Goal: Task Accomplishment & Management: Manage account settings

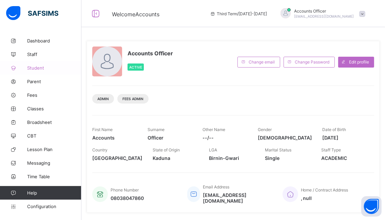
click at [32, 68] on span "Student" at bounding box center [54, 67] width 54 height 5
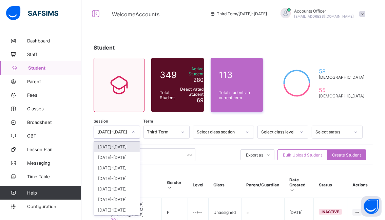
click at [135, 131] on icon at bounding box center [133, 132] width 4 height 7
click at [112, 146] on div "[DATE]-[DATE]" at bounding box center [117, 147] width 46 height 11
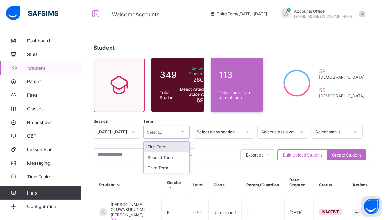
click at [185, 132] on icon at bounding box center [183, 132] width 4 height 7
click at [169, 146] on div "First Term" at bounding box center [167, 147] width 46 height 11
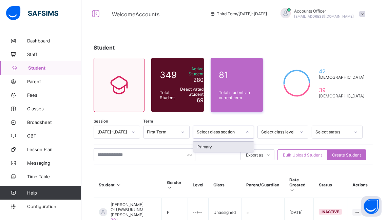
click at [249, 131] on icon at bounding box center [248, 131] width 2 height 1
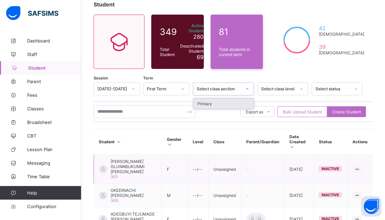
scroll to position [68, 0]
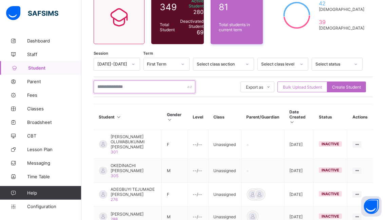
click at [139, 87] on input "text" at bounding box center [145, 86] width 102 height 13
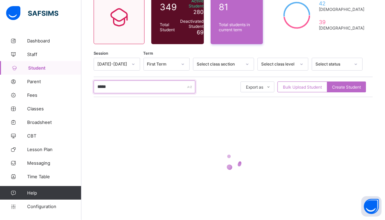
scroll to position [57, 0]
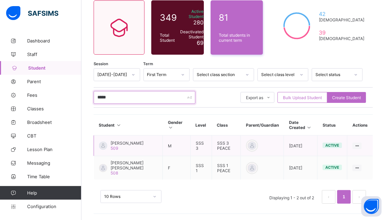
type input "*****"
click at [122, 142] on span "[PERSON_NAME]" at bounding box center [127, 143] width 33 height 5
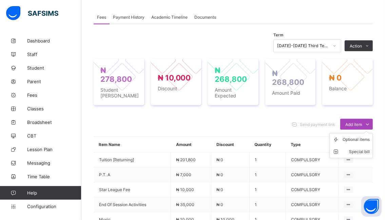
scroll to position [193, 0]
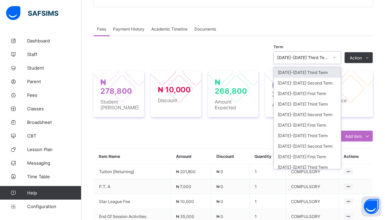
click at [337, 58] on icon at bounding box center [335, 57] width 4 height 7
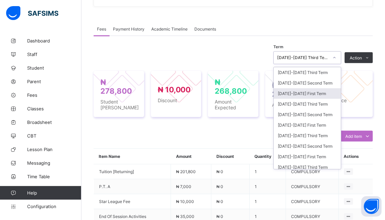
click at [292, 93] on div "[DATE]-[DATE] First Term" at bounding box center [307, 93] width 67 height 11
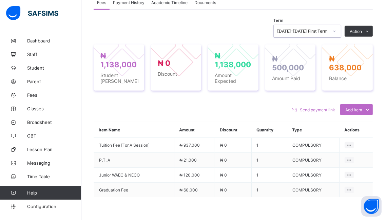
scroll to position [227, 0]
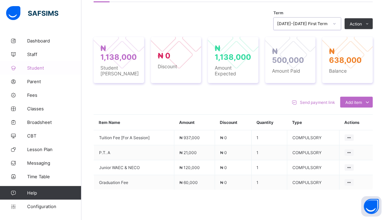
click at [40, 68] on span "Student" at bounding box center [54, 67] width 54 height 5
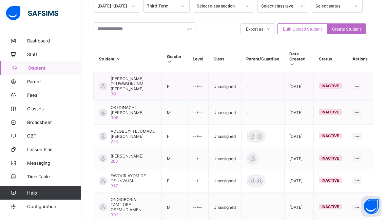
scroll to position [125, 0]
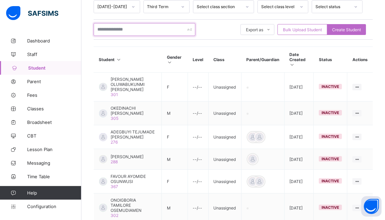
click at [145, 30] on input "text" at bounding box center [145, 29] width 102 height 13
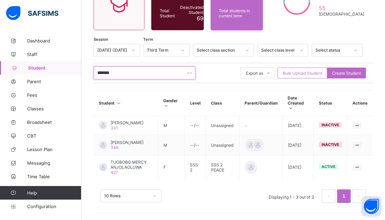
scroll to position [90, 0]
type input "*******"
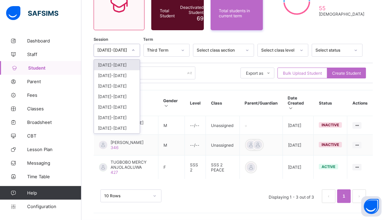
click at [135, 47] on icon at bounding box center [133, 50] width 4 height 7
click at [115, 60] on div "[DATE]-[DATE]" at bounding box center [117, 65] width 46 height 11
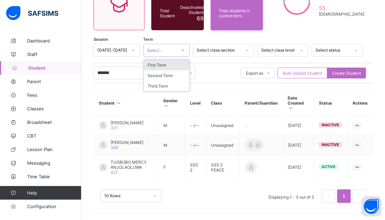
click at [185, 47] on icon at bounding box center [183, 50] width 4 height 7
click at [167, 60] on div "First Term" at bounding box center [167, 65] width 46 height 11
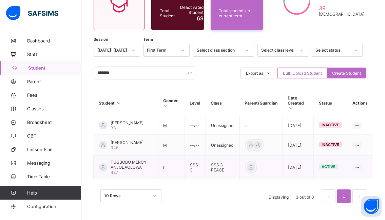
click at [129, 165] on span "TUGBOBO MERCY ANJOLAOLUWA" at bounding box center [132, 165] width 42 height 10
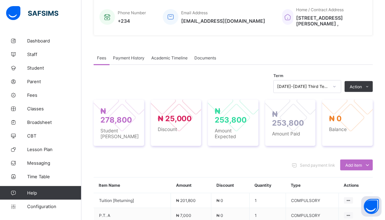
scroll to position [168, 0]
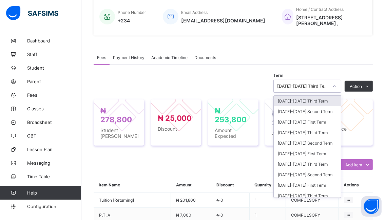
click at [337, 86] on icon at bounding box center [335, 86] width 4 height 7
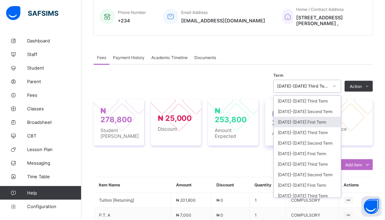
click at [313, 121] on div "[DATE]-[DATE] First Term" at bounding box center [307, 122] width 67 height 11
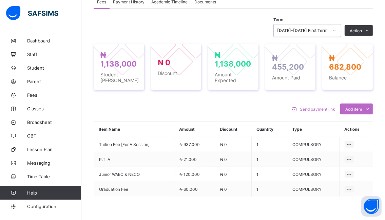
scroll to position [236, 0]
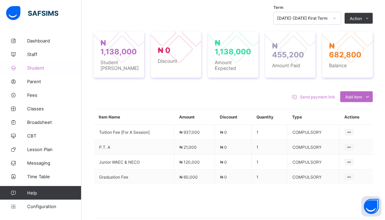
click at [33, 68] on span "Student" at bounding box center [54, 67] width 54 height 5
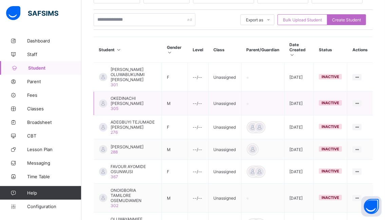
scroll to position [101, 0]
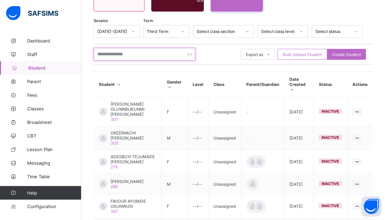
click at [149, 52] on input "text" at bounding box center [145, 54] width 102 height 13
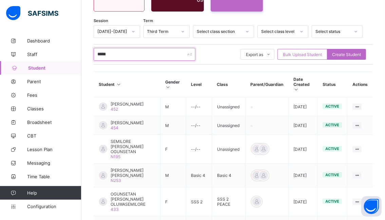
type input "*****"
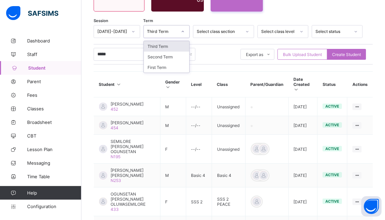
click at [185, 33] on icon at bounding box center [183, 31] width 4 height 7
click at [155, 67] on div "First Term" at bounding box center [167, 67] width 46 height 11
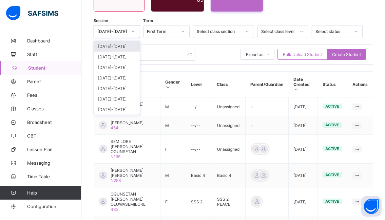
click at [135, 31] on icon at bounding box center [133, 31] width 4 height 7
click at [112, 48] on div "[DATE]-[DATE]" at bounding box center [117, 46] width 46 height 11
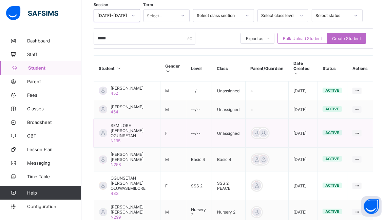
scroll to position [67, 0]
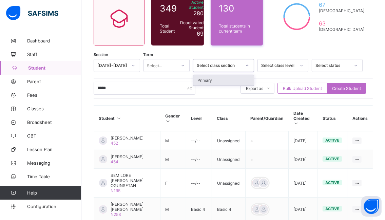
click at [250, 66] on icon at bounding box center [247, 65] width 4 height 7
click at [208, 97] on div "***** Export as Pdf Report Excel Report Excel Report (LMS) Bulk Upload Student …" at bounding box center [233, 88] width 279 height 20
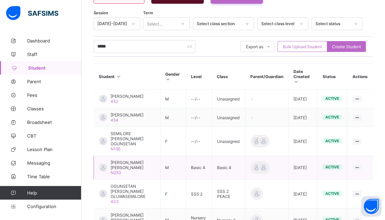
scroll to position [134, 0]
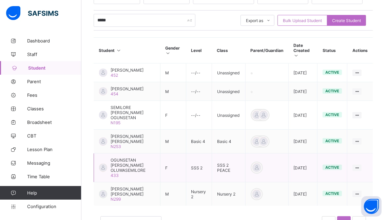
click at [138, 158] on span "OGUNSETAN [PERSON_NAME] OLUWASEMILORE" at bounding box center [133, 165] width 44 height 15
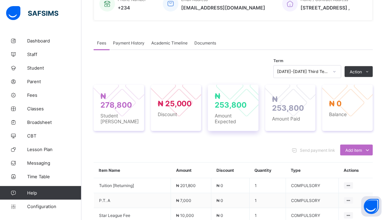
scroll to position [170, 0]
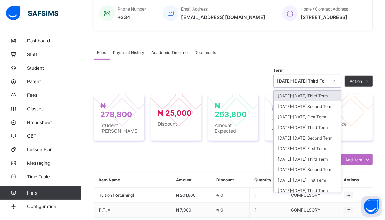
click at [337, 85] on icon at bounding box center [335, 81] width 4 height 7
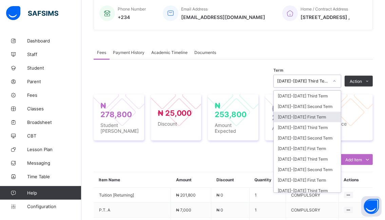
click at [296, 122] on div "[DATE]-[DATE] First Term" at bounding box center [307, 117] width 67 height 11
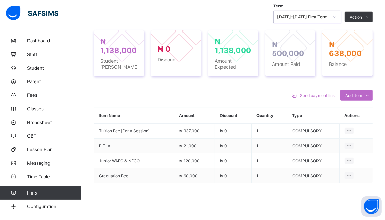
scroll to position [238, 0]
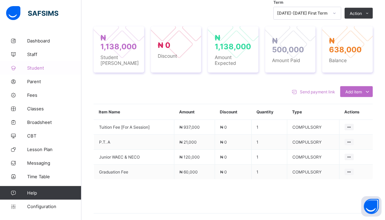
click at [37, 68] on span "Student" at bounding box center [54, 67] width 54 height 5
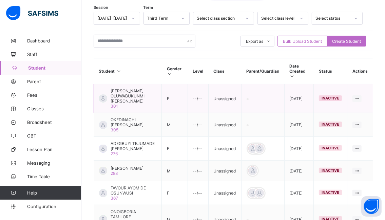
scroll to position [102, 0]
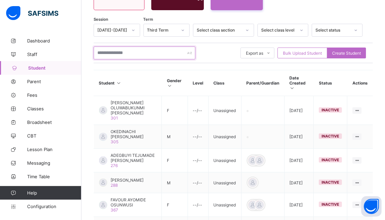
click at [144, 52] on input "text" at bounding box center [145, 53] width 102 height 13
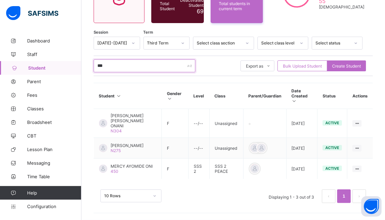
scroll to position [85, 0]
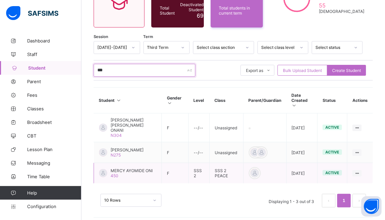
type input "***"
click at [134, 168] on span "MERCY AYOMIDE ONI" at bounding box center [132, 170] width 42 height 5
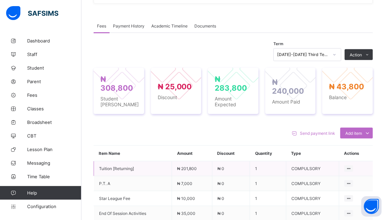
scroll to position [204, 0]
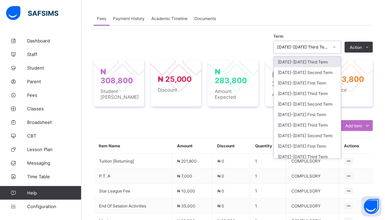
click at [337, 46] on icon at bounding box center [335, 47] width 4 height 7
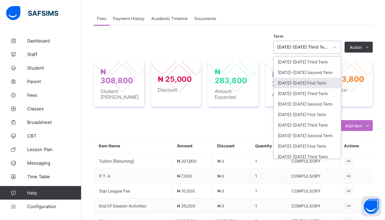
click at [293, 84] on div "[DATE]-[DATE] First Term" at bounding box center [307, 83] width 67 height 11
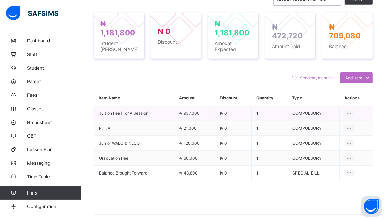
scroll to position [272, 0]
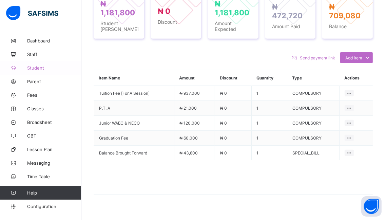
click at [36, 68] on span "Student" at bounding box center [54, 67] width 54 height 5
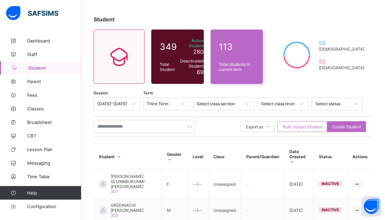
scroll to position [24, 0]
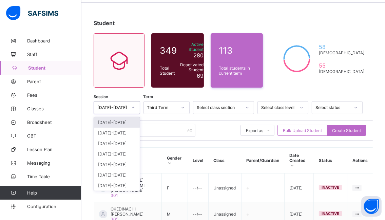
click at [135, 107] on icon at bounding box center [133, 107] width 4 height 7
click at [106, 122] on div "[DATE]-[DATE]" at bounding box center [117, 122] width 46 height 11
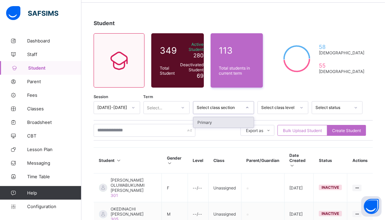
click at [249, 107] on icon at bounding box center [248, 107] width 2 height 1
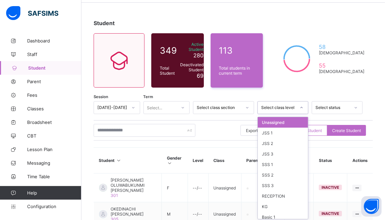
click at [304, 108] on icon at bounding box center [302, 107] width 4 height 7
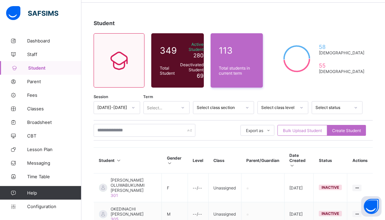
click at [232, 126] on div "Export as Pdf Report Excel Report Excel Report (LMS) Bulk Upload Student Create…" at bounding box center [233, 130] width 279 height 13
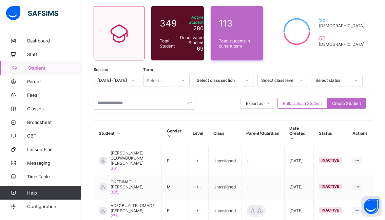
scroll to position [92, 0]
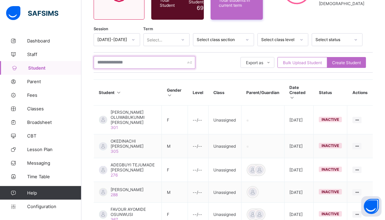
click at [139, 59] on input "text" at bounding box center [145, 62] width 102 height 13
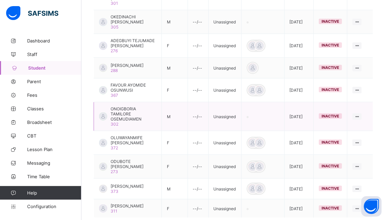
scroll to position [262, 0]
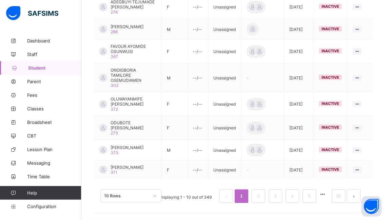
click at [155, 196] on div "10 Rows" at bounding box center [131, 195] width 61 height 13
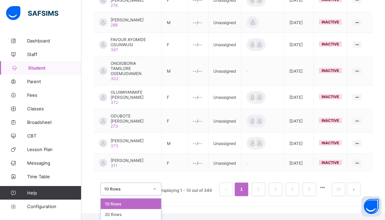
scroll to position [280, 0]
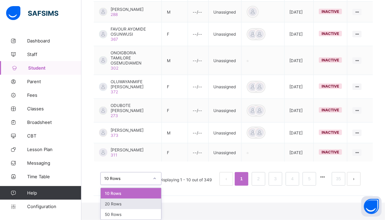
click at [130, 205] on div "20 Rows" at bounding box center [131, 204] width 60 height 11
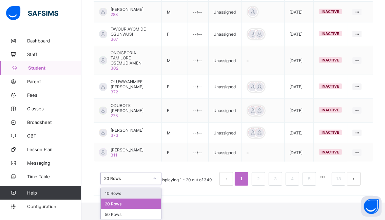
click at [156, 185] on div "option 20 Rows, selected. option 10 Rows focused, 1 of 3. 3 results available. …" at bounding box center [131, 178] width 61 height 13
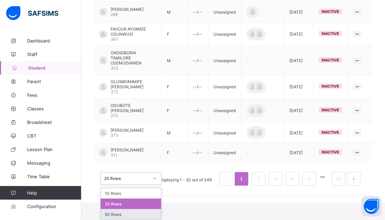
click at [136, 212] on div "50 Rows" at bounding box center [131, 214] width 60 height 11
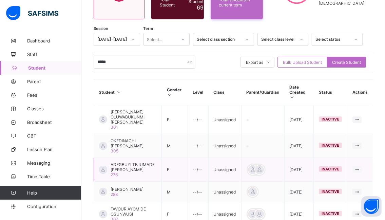
scroll to position [92, 0]
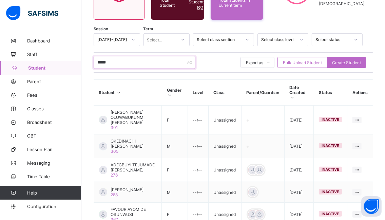
drag, startPoint x: 139, startPoint y: 61, endPoint x: 150, endPoint y: 60, distance: 10.9
click at [141, 60] on input "*****" at bounding box center [145, 62] width 102 height 13
type input "*"
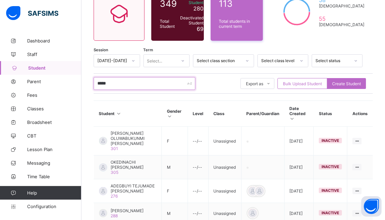
scroll to position [58, 0]
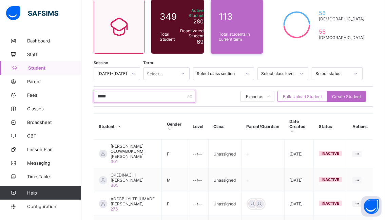
type input "*****"
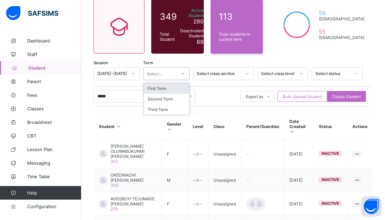
click at [185, 72] on icon at bounding box center [183, 73] width 4 height 7
click at [166, 88] on div "First Term" at bounding box center [167, 88] width 46 height 11
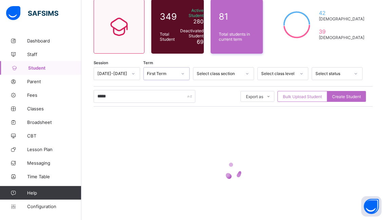
scroll to position [57, 0]
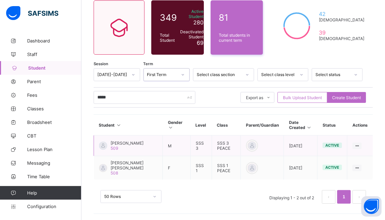
click at [128, 142] on span "[PERSON_NAME]" at bounding box center [127, 143] width 33 height 5
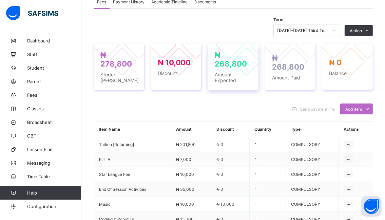
scroll to position [204, 0]
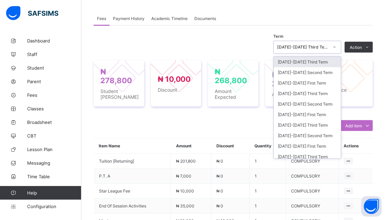
click at [337, 47] on icon at bounding box center [335, 47] width 4 height 7
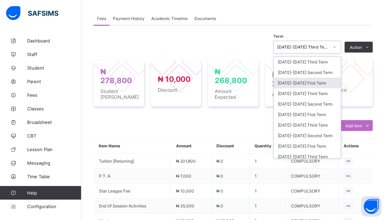
click at [296, 85] on div "[DATE]-[DATE] First Term" at bounding box center [307, 83] width 67 height 11
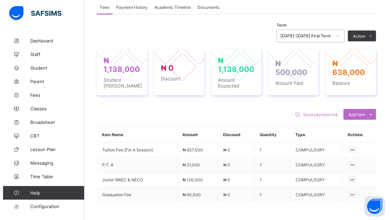
scroll to position [238, 0]
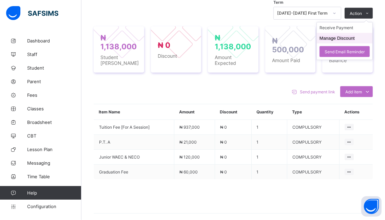
click at [327, 37] on button "Manage Discount" at bounding box center [337, 38] width 35 height 5
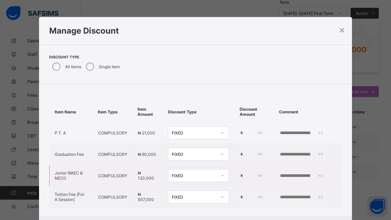
scroll to position [16, 0]
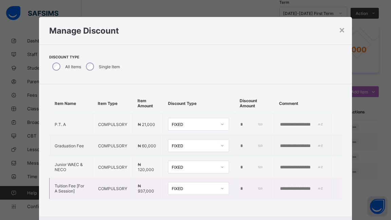
click at [240, 186] on input "*" at bounding box center [251, 188] width 23 height 5
click at [247, 178] on td "*" at bounding box center [255, 188] width 40 height 21
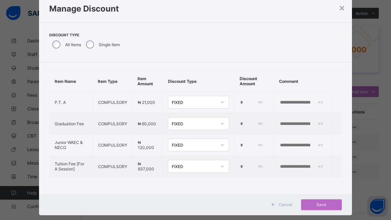
scroll to position [34, 0]
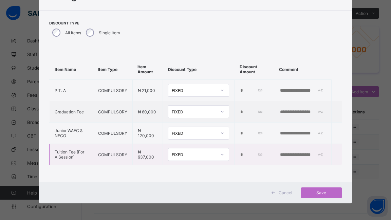
click at [240, 152] on input "*" at bounding box center [251, 154] width 23 height 5
type input "*"
type input "******"
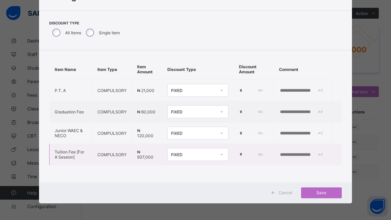
click at [279, 152] on input "text" at bounding box center [302, 154] width 47 height 5
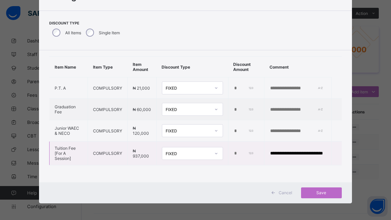
scroll to position [0, 11]
type input "**********"
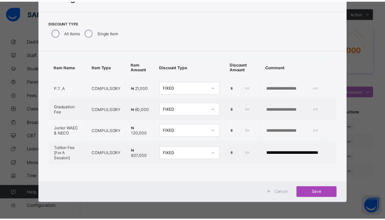
scroll to position [0, 0]
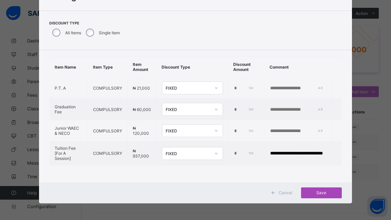
click at [322, 192] on span "Save" at bounding box center [321, 192] width 31 height 5
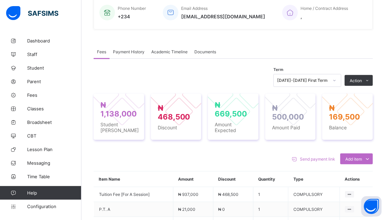
scroll to position [170, 0]
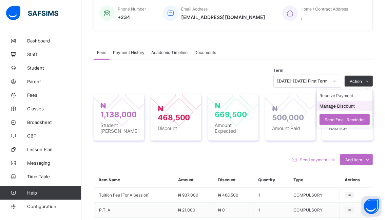
click at [337, 106] on button "Manage Discount" at bounding box center [337, 106] width 35 height 5
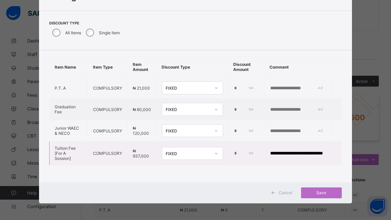
click at [246, 150] on div "******" at bounding box center [245, 153] width 23 height 6
type input "*"
click at [321, 193] on span "Save" at bounding box center [321, 192] width 31 height 5
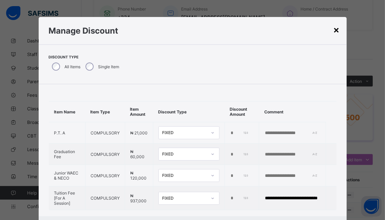
click at [336, 31] on div "×" at bounding box center [337, 30] width 6 height 12
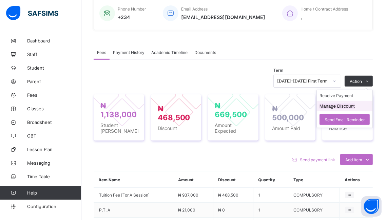
click at [337, 106] on button "Manage Discount" at bounding box center [337, 106] width 35 height 5
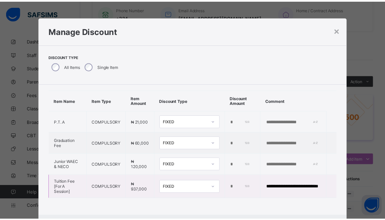
scroll to position [0, 0]
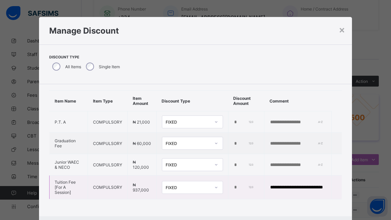
drag, startPoint x: 240, startPoint y: 179, endPoint x: 223, endPoint y: 179, distance: 17.3
click at [228, 179] on td "******" at bounding box center [246, 188] width 36 height 24
type input "*"
drag, startPoint x: 316, startPoint y: 179, endPoint x: 263, endPoint y: 182, distance: 52.7
click at [270, 184] on input "**********" at bounding box center [298, 187] width 56 height 6
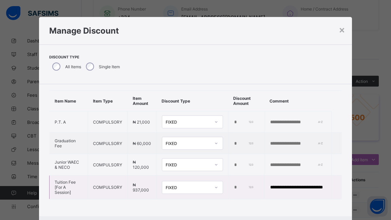
type input "*******"
drag, startPoint x: 278, startPoint y: 181, endPoint x: 255, endPoint y: 181, distance: 23.1
click at [256, 181] on tr "Tuition Fee [For A Session] COMPULSORY ₦ 937,000 FIXED * *******" at bounding box center [196, 188] width 292 height 24
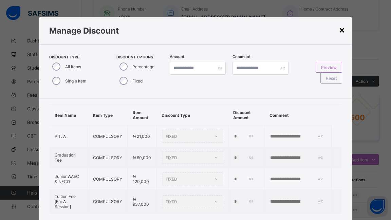
click at [340, 30] on div "×" at bounding box center [342, 30] width 6 height 12
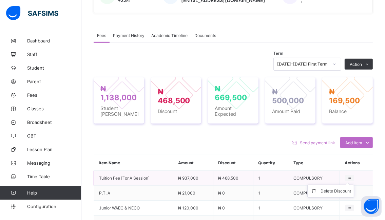
scroll to position [204, 0]
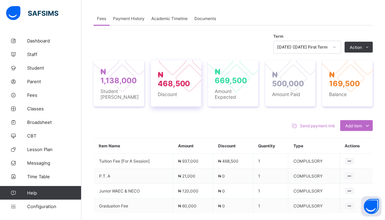
click at [183, 88] on span "₦ 468,500" at bounding box center [174, 79] width 33 height 18
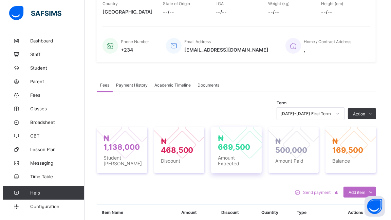
scroll to position [136, 0]
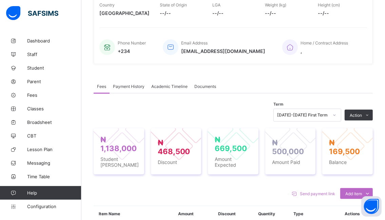
click at [0, 0] on button "Manage Discount" at bounding box center [0, 0] width 0 height 0
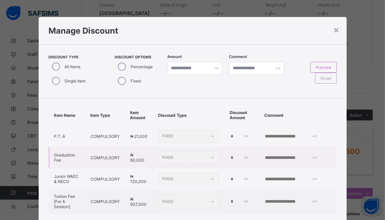
type input "******"
type input "**********"
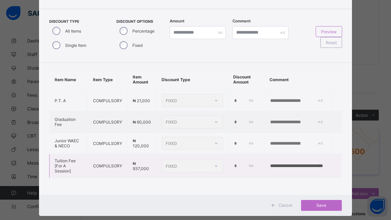
scroll to position [48, 0]
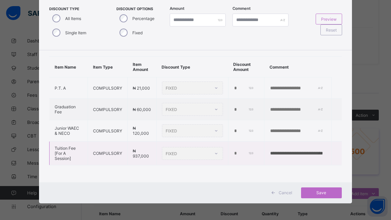
click at [234, 150] on input "******" at bounding box center [243, 153] width 19 height 6
drag, startPoint x: 244, startPoint y: 145, endPoint x: 220, endPoint y: 142, distance: 23.9
click at [228, 145] on td "******" at bounding box center [246, 154] width 36 height 24
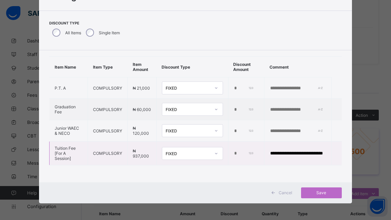
drag, startPoint x: 242, startPoint y: 145, endPoint x: 223, endPoint y: 144, distance: 18.8
click at [228, 144] on td "******" at bounding box center [246, 154] width 36 height 24
type input "*"
drag, startPoint x: 317, startPoint y: 145, endPoint x: 255, endPoint y: 147, distance: 62.5
click at [255, 147] on tr "**********" at bounding box center [196, 154] width 292 height 24
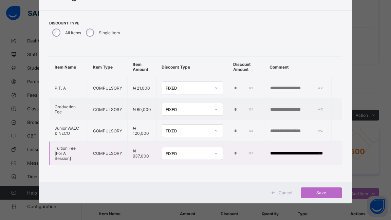
type input "******"
drag, startPoint x: 279, startPoint y: 146, endPoint x: 257, endPoint y: 147, distance: 22.1
click at [264, 147] on td "******" at bounding box center [297, 154] width 67 height 24
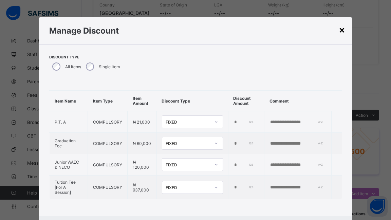
click at [340, 31] on div "×" at bounding box center [342, 30] width 6 height 12
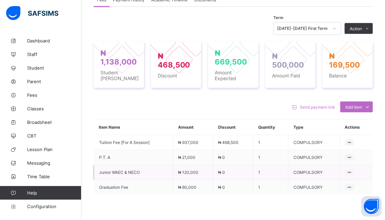
scroll to position [238, 0]
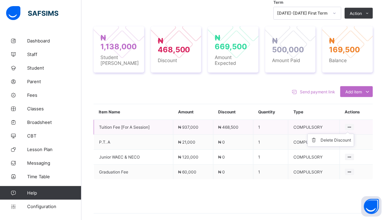
click at [353, 127] on icon at bounding box center [350, 127] width 6 height 5
click at [344, 142] on div "Delete Discount" at bounding box center [336, 140] width 31 height 7
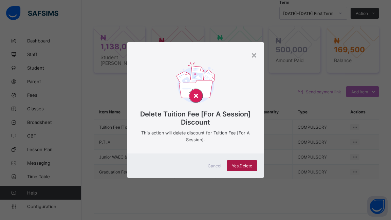
click at [235, 165] on span "Yes, Delete" at bounding box center [242, 165] width 20 height 5
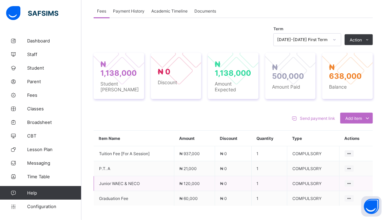
scroll to position [204, 0]
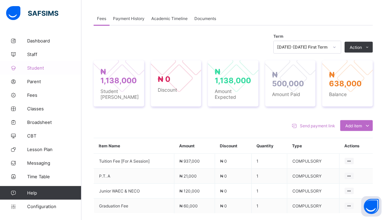
click at [33, 68] on span "Student" at bounding box center [54, 67] width 54 height 5
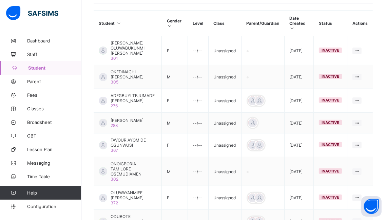
scroll to position [136, 0]
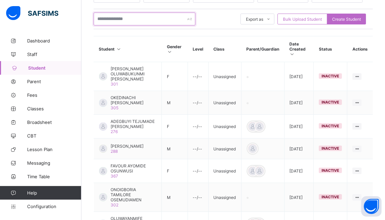
click at [139, 19] on input "text" at bounding box center [145, 19] width 102 height 13
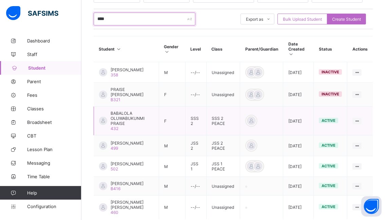
type input "****"
click at [125, 126] on span "BABALOLA OLUWABUKUNMI PRAISE" at bounding box center [132, 118] width 43 height 15
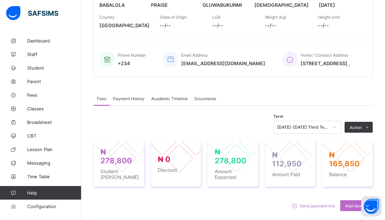
scroll to position [170, 0]
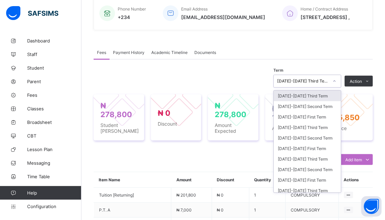
click at [337, 84] on icon at bounding box center [335, 81] width 4 height 7
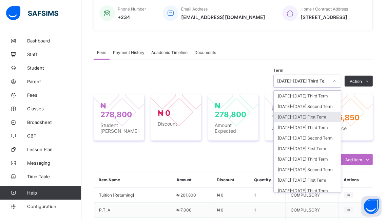
click at [303, 120] on div "[DATE]-[DATE] First Term" at bounding box center [307, 117] width 67 height 11
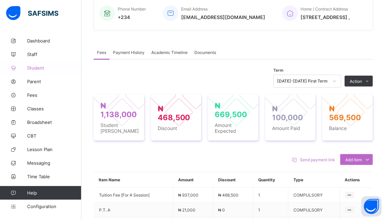
click at [36, 68] on span "Student" at bounding box center [54, 67] width 54 height 5
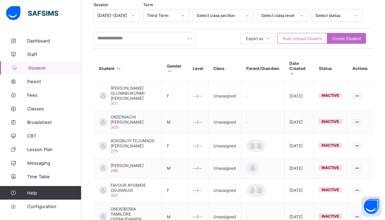
scroll to position [102, 0]
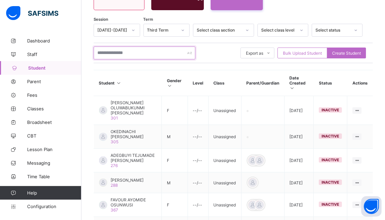
click at [135, 50] on input "text" at bounding box center [145, 53] width 102 height 13
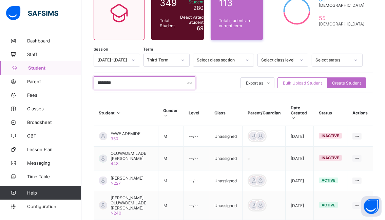
scroll to position [68, 0]
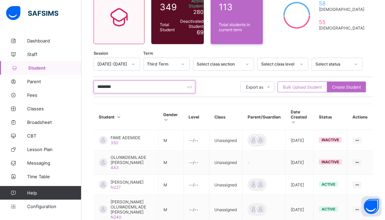
type input "********"
click at [304, 65] on icon at bounding box center [302, 64] width 4 height 7
drag, startPoint x: 231, startPoint y: 92, endPoint x: 235, endPoint y: 82, distance: 10.2
click at [231, 91] on div "******** Export as Pdf Report Excel Report Excel Report (LMS) Bulk Upload Stude…" at bounding box center [233, 86] width 279 height 13
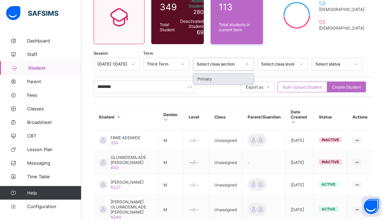
click at [250, 65] on icon at bounding box center [247, 64] width 4 height 7
click at [190, 96] on div "Session [DATE]-[DATE] Term Third Term option Primary focused, 1 of 1. 1 result …" at bounding box center [233, 201] width 279 height 286
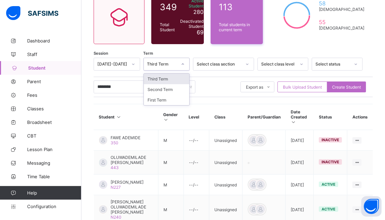
click at [185, 65] on icon at bounding box center [183, 64] width 4 height 7
click at [159, 101] on div "First Term" at bounding box center [167, 100] width 46 height 11
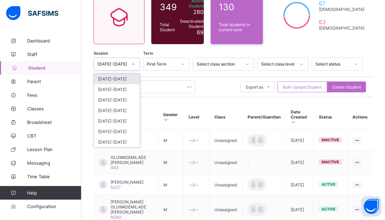
click at [135, 63] on icon at bounding box center [133, 64] width 4 height 7
click at [115, 81] on div "[DATE]-[DATE]" at bounding box center [117, 79] width 46 height 11
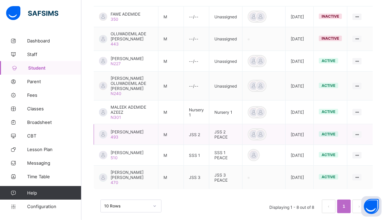
scroll to position [204, 0]
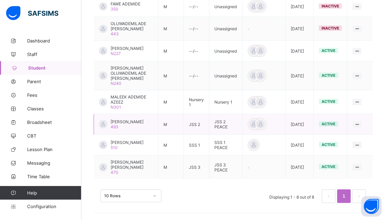
click at [134, 123] on span "[PERSON_NAME]" at bounding box center [127, 121] width 33 height 5
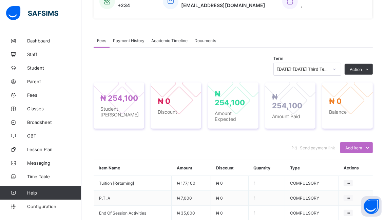
scroll to position [170, 0]
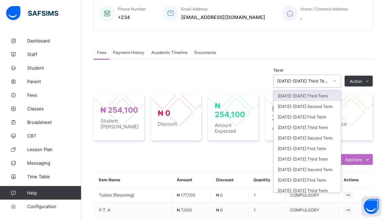
click at [337, 81] on icon at bounding box center [335, 81] width 4 height 7
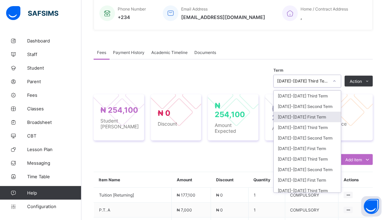
click at [291, 118] on div "[DATE]-[DATE] First Term" at bounding box center [307, 117] width 67 height 11
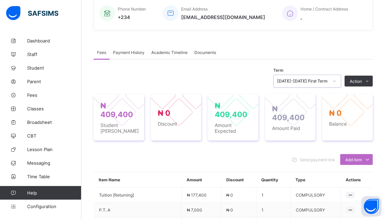
scroll to position [204, 0]
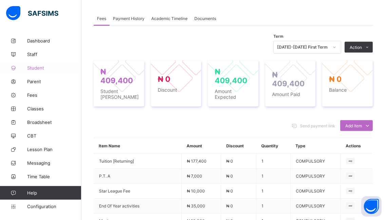
click at [37, 67] on span "Student" at bounding box center [54, 67] width 54 height 5
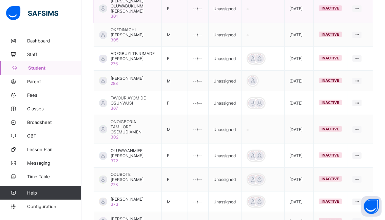
scroll to position [136, 0]
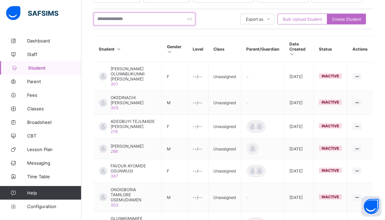
click at [142, 17] on input "text" at bounding box center [145, 19] width 102 height 13
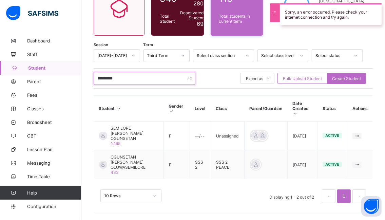
scroll to position [66, 0]
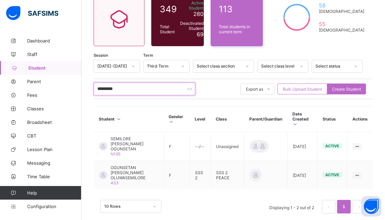
type input "*********"
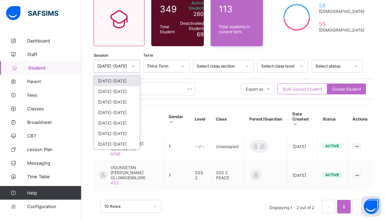
click at [135, 66] on icon at bounding box center [133, 66] width 4 height 7
click at [114, 82] on div "[DATE]-[DATE]" at bounding box center [117, 81] width 46 height 11
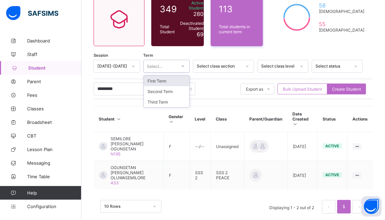
click at [185, 66] on icon at bounding box center [183, 66] width 4 height 7
click at [175, 80] on div "First Term" at bounding box center [167, 81] width 46 height 11
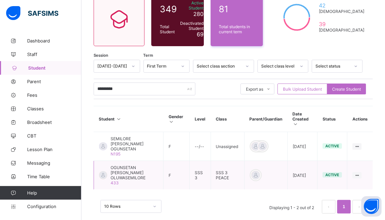
click at [135, 165] on span "OGUNSETAN [PERSON_NAME] OLUWASEMILORE" at bounding box center [135, 172] width 48 height 15
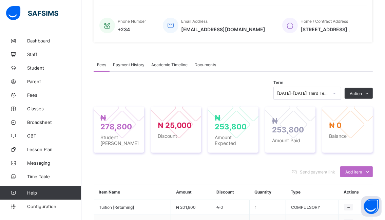
scroll to position [204, 0]
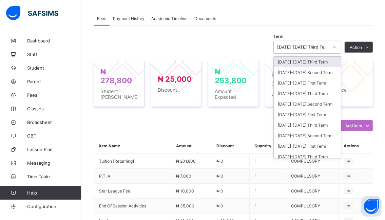
click at [337, 51] on icon at bounding box center [335, 47] width 4 height 7
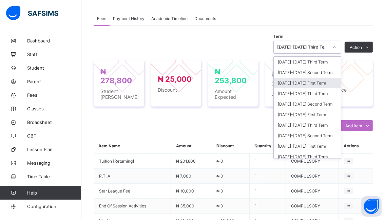
click at [292, 88] on div "[DATE]-[DATE] First Term" at bounding box center [307, 83] width 67 height 11
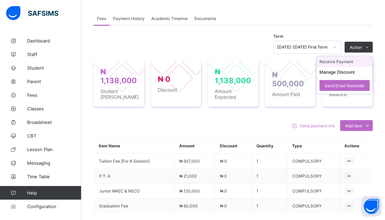
click at [332, 67] on li "Receive Payment" at bounding box center [345, 61] width 56 height 11
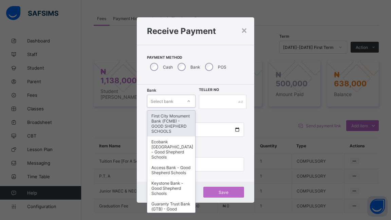
click at [189, 101] on icon at bounding box center [189, 101] width 4 height 7
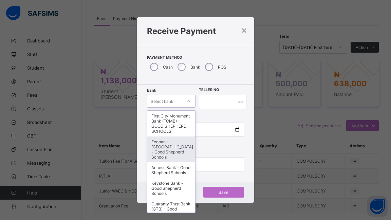
click at [168, 151] on div "Ecobank [GEOGRAPHIC_DATA] - Good Shepherd Schools" at bounding box center [171, 149] width 48 height 26
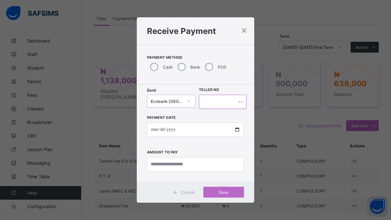
drag, startPoint x: 206, startPoint y: 102, endPoint x: 210, endPoint y: 101, distance: 3.5
click at [209, 101] on input "text" at bounding box center [223, 102] width 48 height 14
type input "******"
drag, startPoint x: 236, startPoint y: 130, endPoint x: 230, endPoint y: 133, distance: 6.5
click at [235, 130] on input "date" at bounding box center [195, 130] width 97 height 14
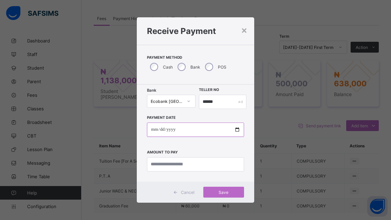
type input "**********"
click at [198, 164] on input "currency" at bounding box center [195, 164] width 97 height 14
type input "*********"
click at [221, 193] on span "Save" at bounding box center [223, 192] width 31 height 5
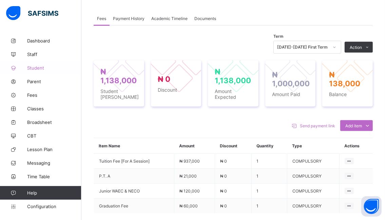
click at [53, 66] on span "Student" at bounding box center [54, 67] width 54 height 5
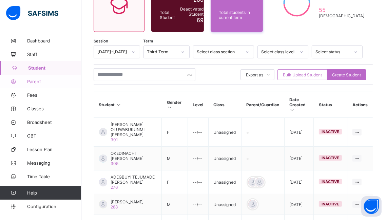
scroll to position [204, 0]
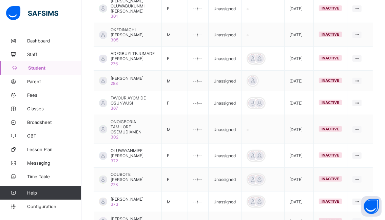
click at [39, 67] on span "Student" at bounding box center [54, 67] width 53 height 5
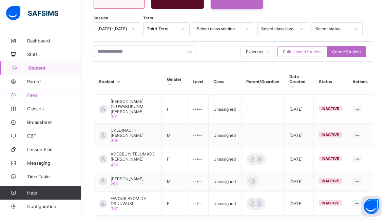
scroll to position [102, 0]
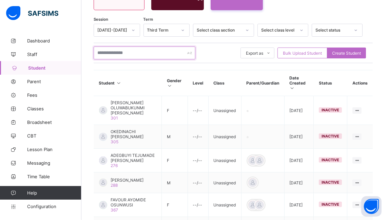
click at [141, 53] on input "text" at bounding box center [145, 53] width 102 height 13
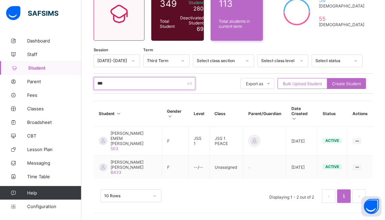
scroll to position [56, 0]
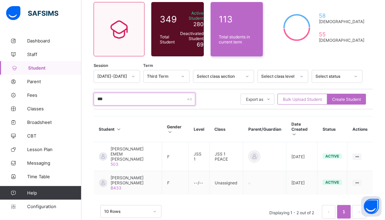
type input "***"
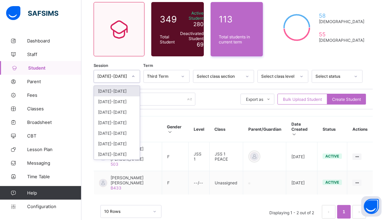
click at [135, 76] on icon at bounding box center [133, 76] width 4 height 7
click at [110, 92] on div "[DATE]-[DATE]" at bounding box center [117, 91] width 46 height 11
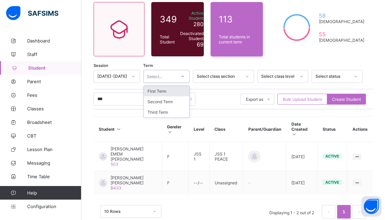
click at [185, 77] on icon at bounding box center [183, 76] width 4 height 7
click at [159, 91] on div "First Term" at bounding box center [167, 91] width 46 height 11
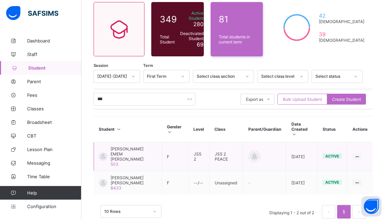
click at [129, 146] on span "[PERSON_NAME] EMEM [PERSON_NAME]" at bounding box center [134, 153] width 46 height 15
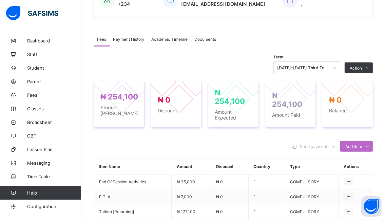
scroll to position [204, 0]
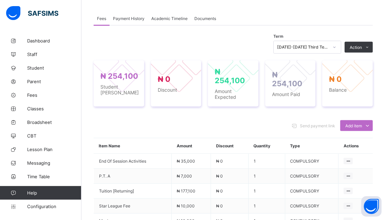
click at [337, 46] on icon at bounding box center [335, 47] width 4 height 7
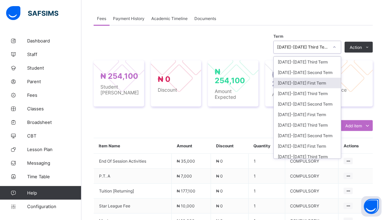
click at [290, 83] on div "[DATE]-[DATE] First Term" at bounding box center [307, 83] width 67 height 11
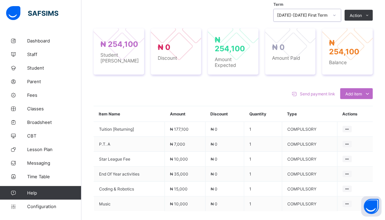
scroll to position [238, 0]
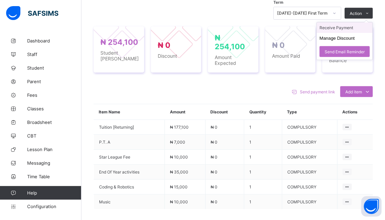
click at [334, 27] on li "Receive Payment" at bounding box center [345, 27] width 56 height 11
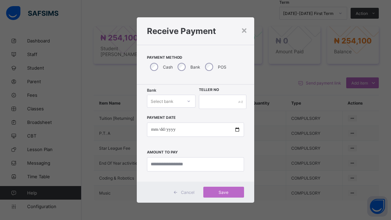
click at [187, 101] on icon at bounding box center [189, 101] width 4 height 7
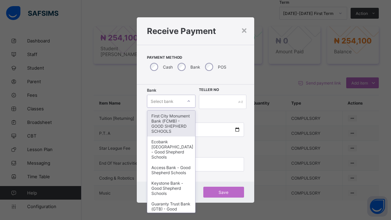
click at [166, 124] on div "First City Monument Bank (FCMB) - GOOD SHEPHERD SCHOOLS" at bounding box center [171, 124] width 48 height 26
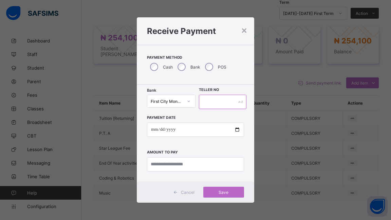
click at [211, 100] on input "text" at bounding box center [223, 102] width 48 height 14
type input "******"
click at [235, 130] on input "date" at bounding box center [195, 130] width 97 height 14
type input "**********"
click at [197, 165] on input "currency" at bounding box center [195, 164] width 97 height 14
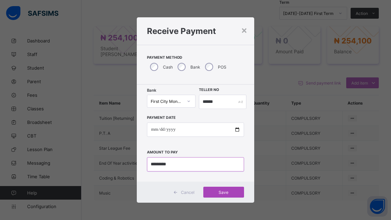
type input "*********"
click at [224, 191] on span "Save" at bounding box center [223, 192] width 31 height 5
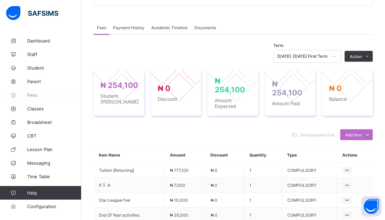
scroll to position [170, 0]
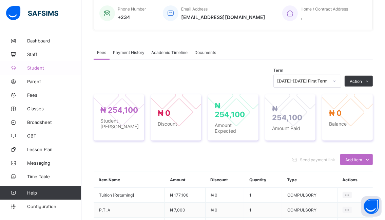
click at [31, 69] on span "Student" at bounding box center [54, 67] width 54 height 5
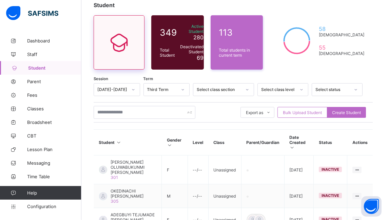
scroll to position [34, 0]
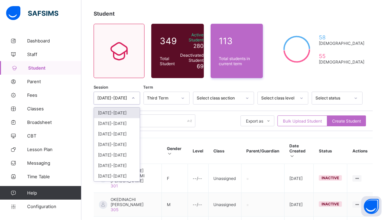
click at [135, 98] on icon at bounding box center [133, 98] width 4 height 7
click at [109, 111] on div "[DATE]-[DATE]" at bounding box center [117, 113] width 46 height 11
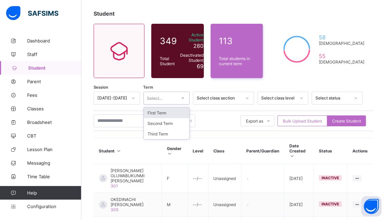
click at [185, 98] on icon at bounding box center [183, 98] width 4 height 7
click at [171, 112] on div "First Term" at bounding box center [167, 113] width 46 height 11
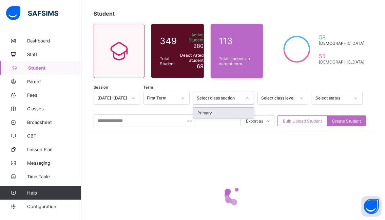
click at [250, 98] on icon at bounding box center [247, 98] width 4 height 7
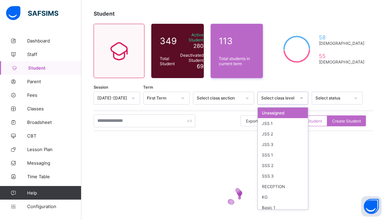
click at [304, 99] on icon at bounding box center [302, 98] width 4 height 7
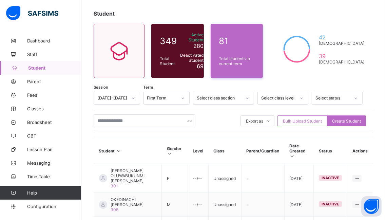
click at [216, 127] on div "Export as Pdf Report Excel Report Excel Report (LMS) Bulk Upload Student Create…" at bounding box center [233, 121] width 279 height 20
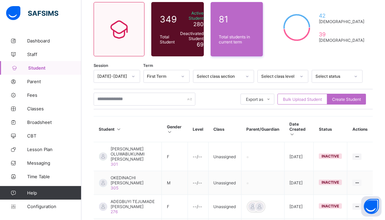
scroll to position [68, 0]
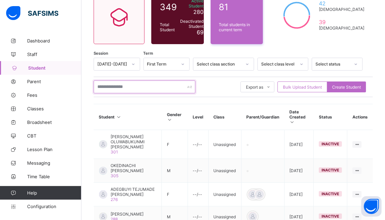
click at [134, 87] on input "text" at bounding box center [145, 86] width 102 height 13
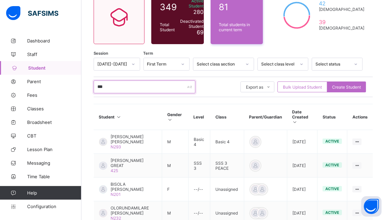
type input "*******"
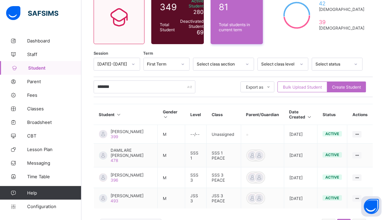
click at [250, 63] on icon at bounding box center [247, 64] width 4 height 7
click at [239, 95] on div "******* Export as Pdf Report Excel Report Excel Report (LMS) Bulk Upload Studen…" at bounding box center [233, 87] width 279 height 20
click at [126, 151] on span "DAMILARE [PERSON_NAME]" at bounding box center [132, 153] width 42 height 10
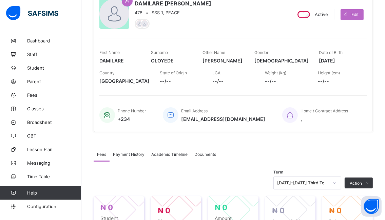
scroll to position [102, 0]
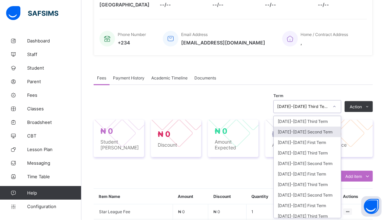
click at [341, 113] on div "option [DATE]-[DATE] Second Term focused, 2 of 21. 21 results available. Use Up…" at bounding box center [308, 106] width 68 height 13
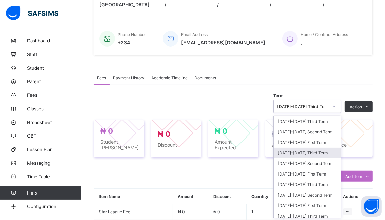
scroll to position [145, 0]
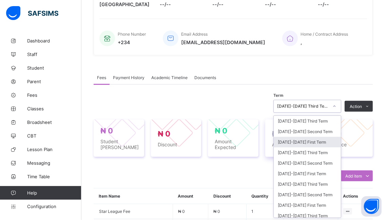
click at [291, 143] on div "[DATE]-[DATE] First Term" at bounding box center [307, 142] width 67 height 11
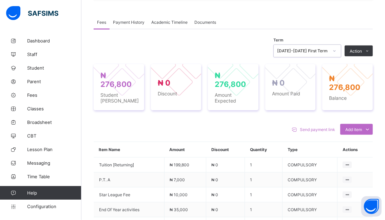
scroll to position [179, 0]
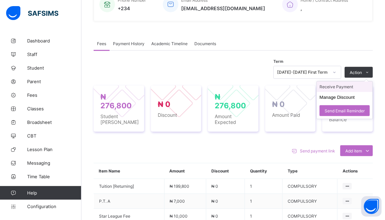
click at [338, 87] on li "Receive Payment" at bounding box center [345, 86] width 56 height 11
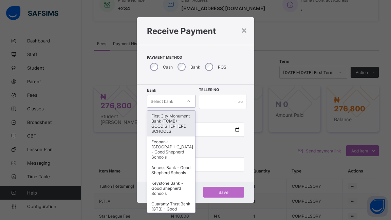
click at [188, 98] on icon at bounding box center [189, 101] width 4 height 7
click at [166, 123] on div "First City Monument Bank (FCMB) - GOOD SHEPHERD SCHOOLS" at bounding box center [171, 124] width 48 height 26
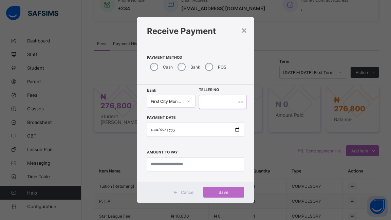
click at [212, 98] on input "text" at bounding box center [223, 102] width 48 height 14
type input "******"
click at [234, 130] on input "date" at bounding box center [195, 130] width 97 height 14
click at [237, 130] on input "date" at bounding box center [195, 130] width 97 height 14
type input "**********"
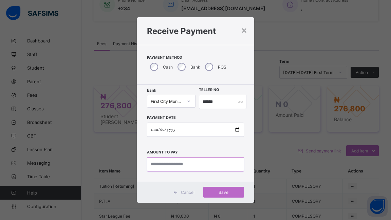
click at [202, 162] on input "currency" at bounding box center [195, 164] width 97 height 14
type input "*********"
click at [223, 191] on span "Save" at bounding box center [223, 192] width 31 height 5
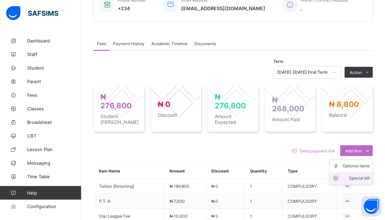
click at [367, 178] on div "Special bill" at bounding box center [356, 178] width 27 height 7
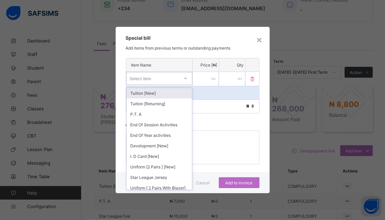
click at [186, 78] on icon at bounding box center [186, 78] width 4 height 7
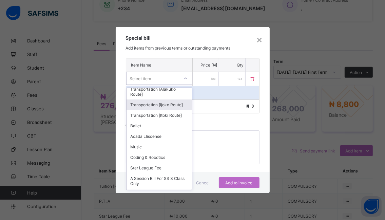
scroll to position [119, 0]
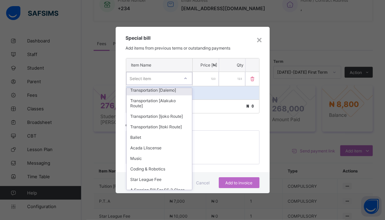
click at [145, 95] on div "Transportation [Dalemo]" at bounding box center [160, 90] width 66 height 11
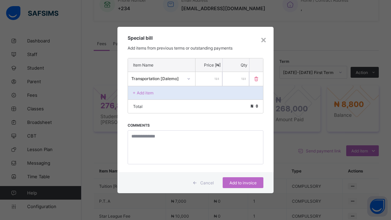
click at [207, 78] on input "number" at bounding box center [209, 79] width 27 height 14
type input "*****"
click at [237, 183] on span "Add to invoice" at bounding box center [243, 182] width 31 height 5
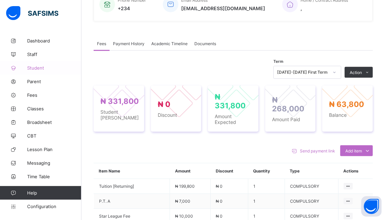
click at [40, 69] on span "Student" at bounding box center [54, 67] width 54 height 5
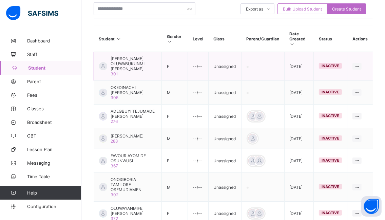
scroll to position [111, 0]
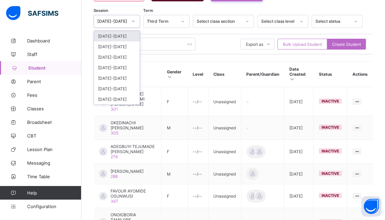
click at [135, 21] on icon at bounding box center [133, 21] width 4 height 7
click at [112, 36] on div "[DATE]-[DATE]" at bounding box center [117, 36] width 46 height 11
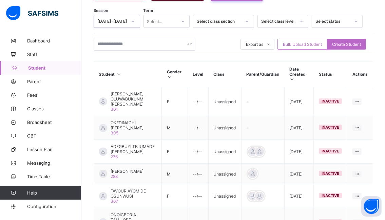
click at [185, 22] on icon at bounding box center [183, 21] width 4 height 7
click at [158, 35] on div "First Term" at bounding box center [167, 36] width 46 height 11
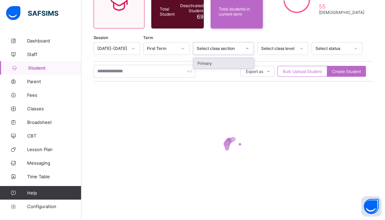
click at [250, 48] on icon at bounding box center [247, 48] width 4 height 7
click at [205, 103] on div at bounding box center [233, 145] width 279 height 129
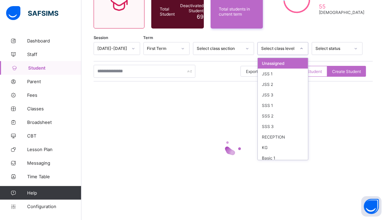
click at [304, 48] on icon at bounding box center [302, 48] width 4 height 7
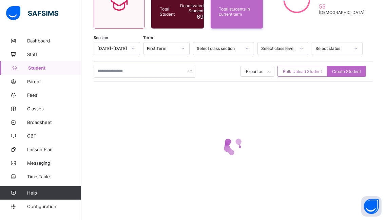
click at [201, 90] on div at bounding box center [233, 145] width 279 height 129
click at [142, 69] on input "text" at bounding box center [145, 71] width 102 height 13
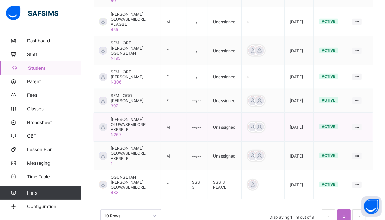
scroll to position [249, 0]
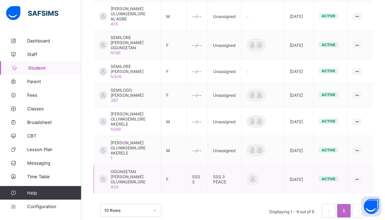
type input "********"
click at [136, 169] on span "OGUNSETAN [PERSON_NAME] OLUWASEMILORE" at bounding box center [133, 176] width 45 height 15
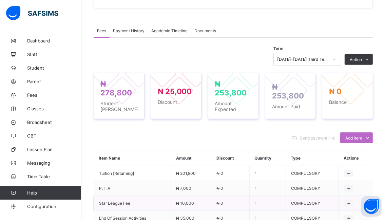
scroll to position [204, 0]
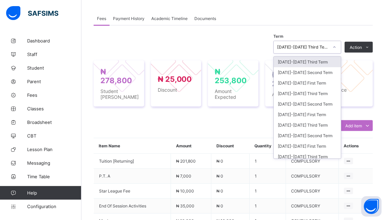
click at [337, 51] on icon at bounding box center [335, 47] width 4 height 7
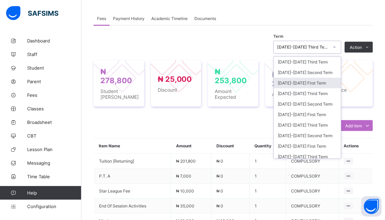
click at [291, 88] on div "[DATE]-[DATE] First Term" at bounding box center [307, 83] width 67 height 11
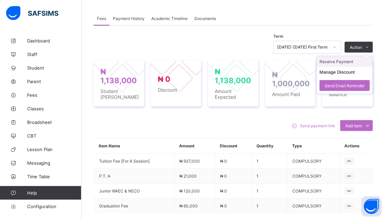
click at [335, 67] on li "Receive Payment" at bounding box center [345, 61] width 56 height 11
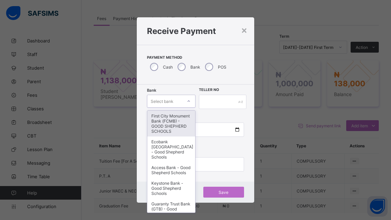
click at [190, 103] on icon at bounding box center [189, 101] width 4 height 7
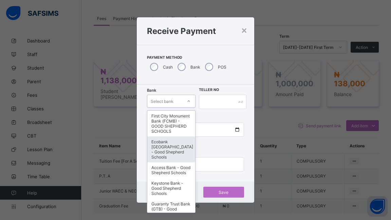
click at [159, 151] on div "Ecobank [GEOGRAPHIC_DATA] - Good Shepherd Schools" at bounding box center [171, 149] width 48 height 26
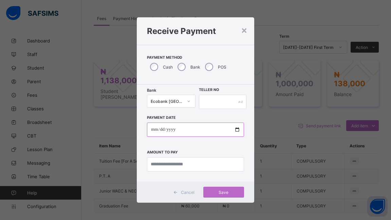
click at [237, 130] on input "date" at bounding box center [195, 130] width 97 height 14
type input "**********"
click at [207, 166] on input "currency" at bounding box center [195, 164] width 97 height 14
type input "*********"
click at [223, 190] on span "Save" at bounding box center [223, 192] width 31 height 5
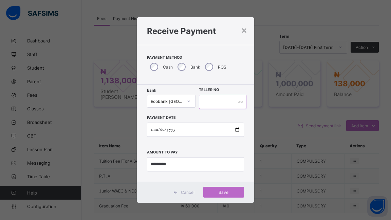
click at [213, 102] on input "text" at bounding box center [223, 102] width 48 height 14
type input "******"
click at [224, 191] on span "Save" at bounding box center [223, 192] width 31 height 5
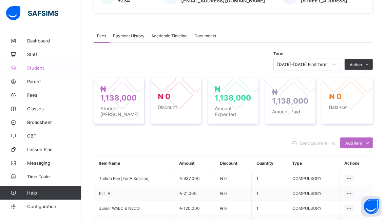
scroll to position [170, 0]
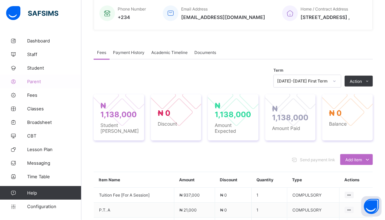
click at [37, 79] on span "Parent" at bounding box center [54, 81] width 54 height 5
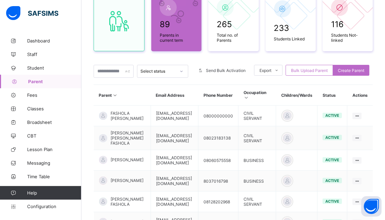
scroll to position [170, 0]
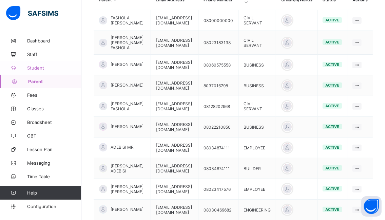
click at [40, 66] on span "Student" at bounding box center [54, 67] width 54 height 5
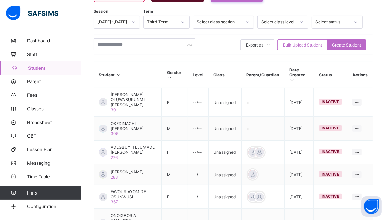
scroll to position [102, 0]
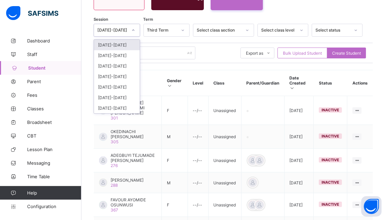
click at [134, 29] on icon at bounding box center [133, 30] width 4 height 7
click at [115, 45] on div "[DATE]-[DATE]" at bounding box center [117, 45] width 46 height 11
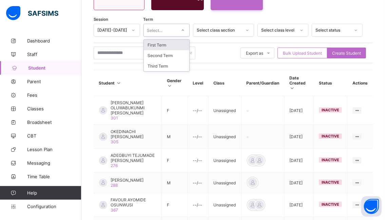
click at [185, 31] on icon at bounding box center [183, 30] width 4 height 7
click at [166, 44] on div "First Term" at bounding box center [167, 45] width 46 height 11
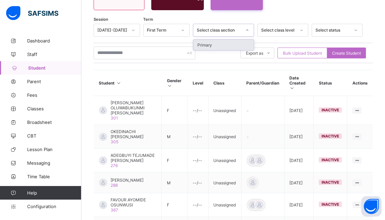
click at [250, 30] on icon at bounding box center [247, 30] width 4 height 7
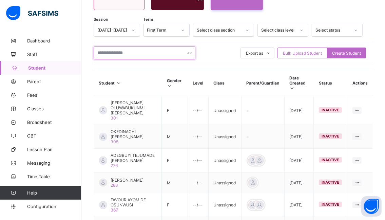
click at [139, 49] on input "text" at bounding box center [145, 53] width 102 height 13
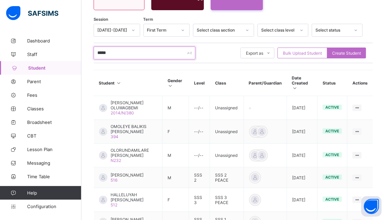
type input "*****"
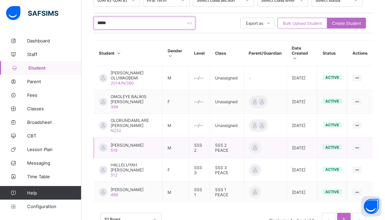
scroll to position [136, 0]
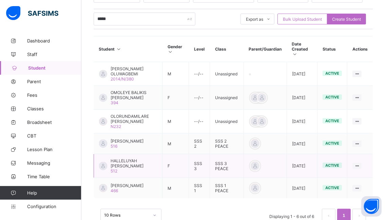
click at [126, 162] on span "HALLELUYAH [PERSON_NAME]" at bounding box center [134, 163] width 47 height 10
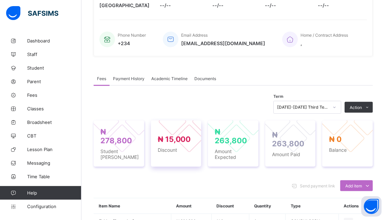
scroll to position [170, 0]
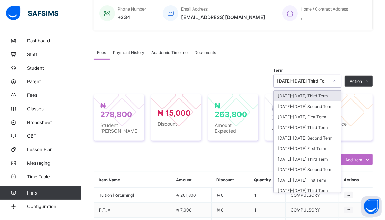
click at [337, 81] on div at bounding box center [335, 81] width 12 height 11
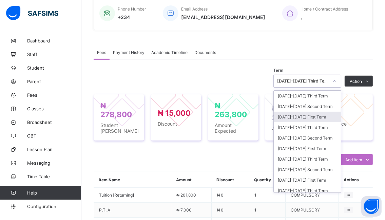
click at [291, 117] on div "[DATE]-[DATE] First Term" at bounding box center [307, 117] width 67 height 11
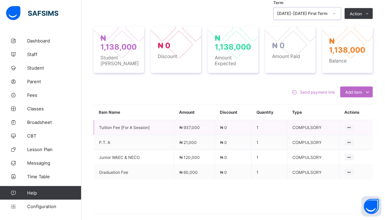
scroll to position [238, 0]
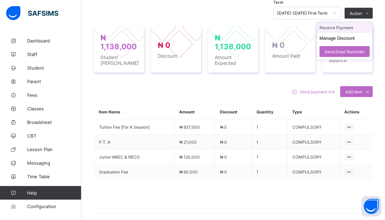
click at [349, 26] on li "Receive Payment" at bounding box center [345, 27] width 56 height 11
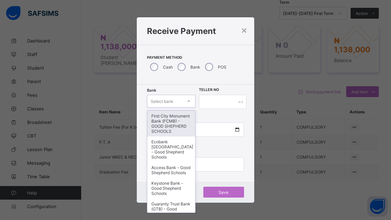
click at [188, 101] on icon at bounding box center [189, 101] width 4 height 7
click at [165, 123] on div "First City Monument Bank (FCMB) - GOOD SHEPHERD SCHOOLS" at bounding box center [171, 124] width 48 height 26
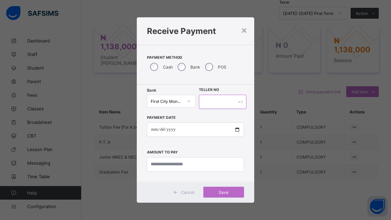
click at [207, 101] on input "text" at bounding box center [223, 102] width 48 height 14
type input "******"
click at [237, 129] on input "date" at bounding box center [195, 130] width 97 height 14
type input "**********"
click at [206, 164] on input "currency" at bounding box center [195, 164] width 97 height 14
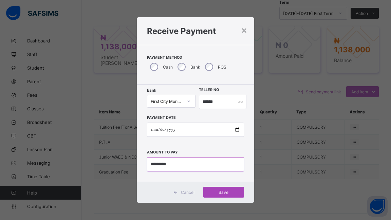
type input "*********"
click at [223, 191] on span "Save" at bounding box center [223, 192] width 31 height 5
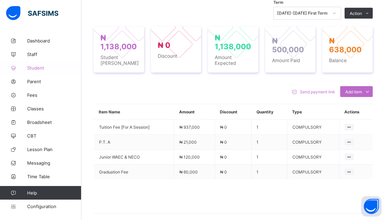
click at [33, 69] on span "Student" at bounding box center [54, 67] width 54 height 5
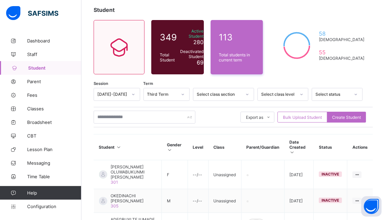
scroll to position [34, 0]
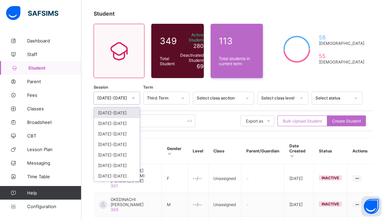
click at [135, 99] on icon at bounding box center [133, 98] width 4 height 7
click at [110, 113] on div "[DATE]-[DATE]" at bounding box center [117, 113] width 46 height 11
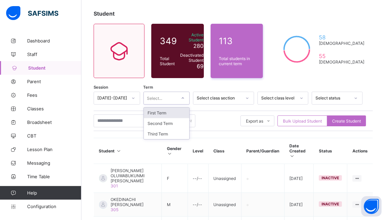
click at [185, 101] on icon at bounding box center [183, 98] width 4 height 7
click at [158, 112] on div "First Term" at bounding box center [167, 113] width 46 height 11
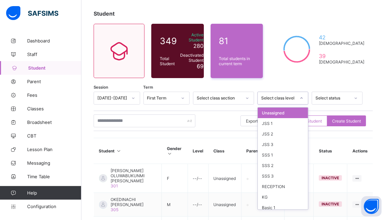
click at [304, 98] on icon at bounding box center [302, 98] width 4 height 7
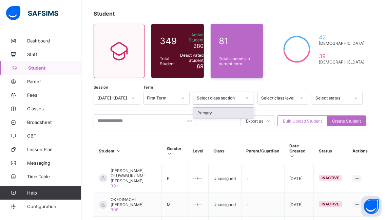
click at [250, 98] on icon at bounding box center [247, 98] width 4 height 7
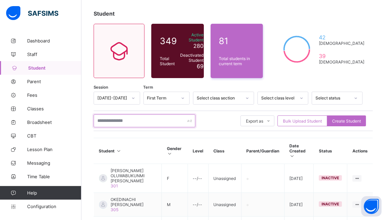
click at [143, 120] on input "text" at bounding box center [145, 120] width 102 height 13
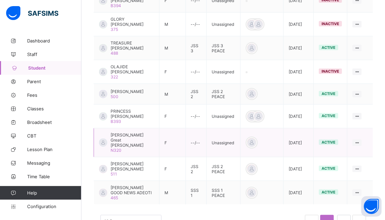
scroll to position [238, 0]
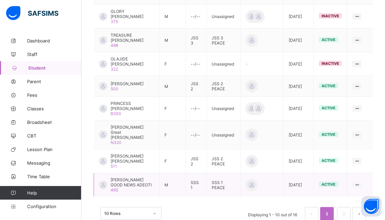
type input "******"
click at [120, 177] on span "[PERSON_NAME] GOOD NEWS ADEOTI" at bounding box center [132, 182] width 43 height 10
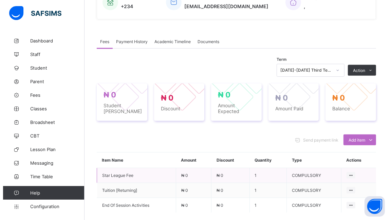
scroll to position [170, 0]
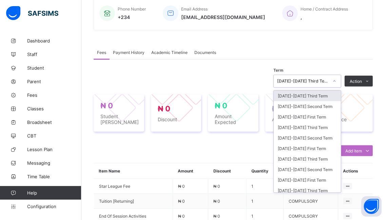
click at [337, 82] on icon at bounding box center [335, 81] width 4 height 7
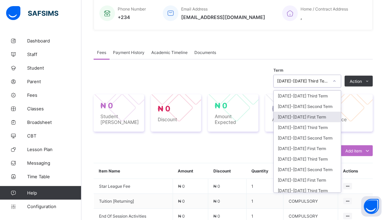
click at [296, 118] on div "[DATE]-[DATE] First Term" at bounding box center [307, 117] width 67 height 11
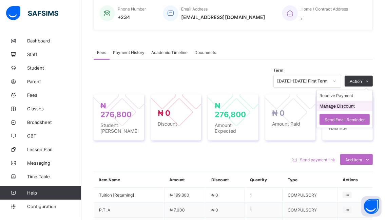
click at [338, 106] on button "Manage Discount" at bounding box center [337, 106] width 35 height 5
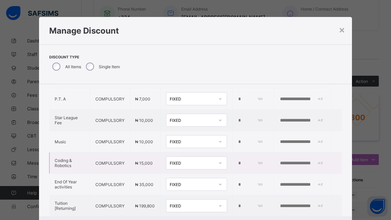
scroll to position [56, 0]
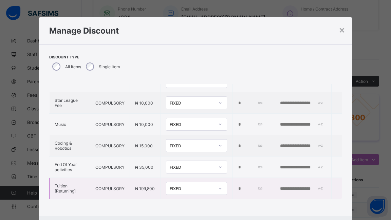
drag, startPoint x: 232, startPoint y: 181, endPoint x: 228, endPoint y: 181, distance: 3.7
click at [238, 186] on input "*" at bounding box center [250, 188] width 25 height 5
type input "****"
click at [282, 186] on input "text" at bounding box center [302, 188] width 47 height 5
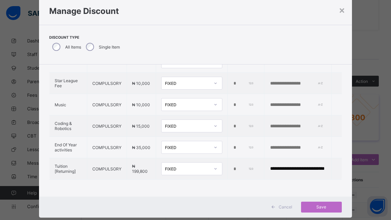
scroll to position [34, 0]
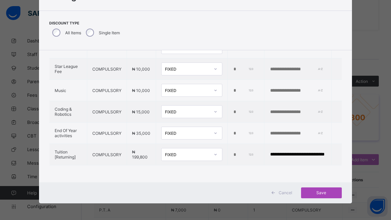
type input "**********"
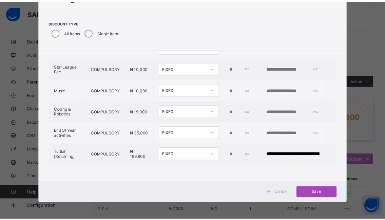
scroll to position [0, 0]
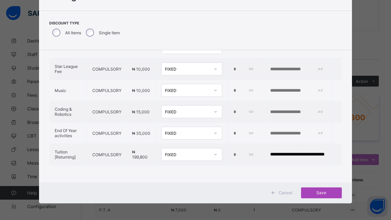
click at [318, 192] on span "Save" at bounding box center [321, 192] width 31 height 5
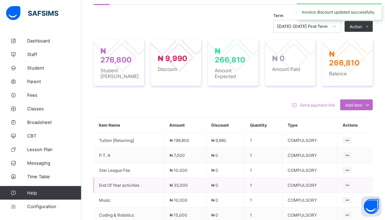
scroll to position [238, 0]
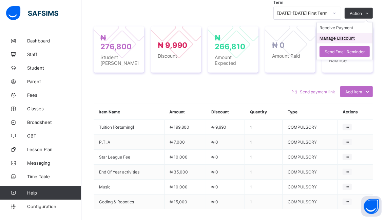
click at [335, 38] on button "Manage Discount" at bounding box center [337, 38] width 35 height 5
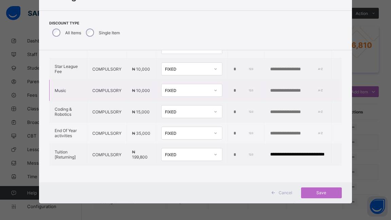
click at [234, 88] on input "*" at bounding box center [243, 90] width 21 height 5
type input "*****"
click at [271, 88] on input "text" at bounding box center [293, 90] width 47 height 5
type input "**********"
click at [318, 191] on span "Save" at bounding box center [321, 192] width 31 height 5
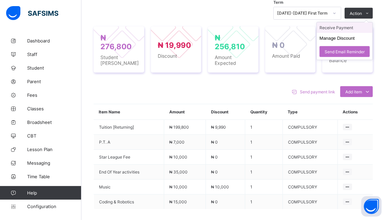
click at [331, 28] on li "Receive Payment" at bounding box center [345, 27] width 56 height 11
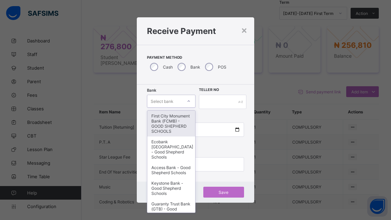
click at [187, 101] on icon at bounding box center [189, 101] width 4 height 7
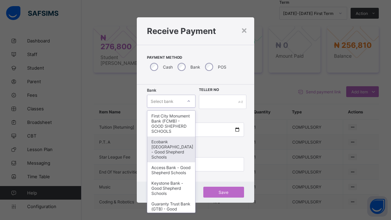
click at [170, 153] on div "Ecobank [GEOGRAPHIC_DATA] - Good Shepherd Schools" at bounding box center [171, 149] width 48 height 26
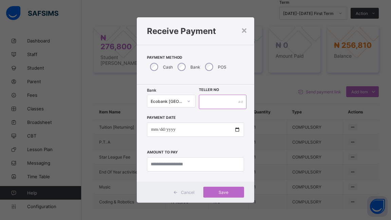
click at [212, 103] on input "text" at bounding box center [223, 102] width 48 height 14
type input "******"
click at [237, 129] on input "date" at bounding box center [195, 130] width 97 height 14
type input "**********"
click at [206, 166] on input "currency" at bounding box center [195, 164] width 97 height 14
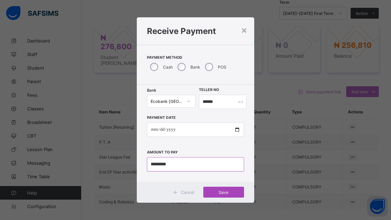
type input "*********"
click at [221, 192] on span "Save" at bounding box center [223, 192] width 31 height 5
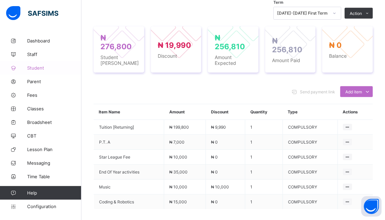
click at [38, 69] on span "Student" at bounding box center [54, 67] width 54 height 5
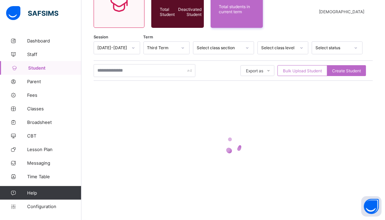
scroll to position [80, 0]
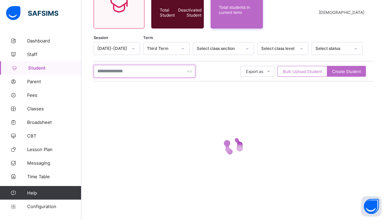
click at [139, 72] on input "text" at bounding box center [145, 71] width 102 height 13
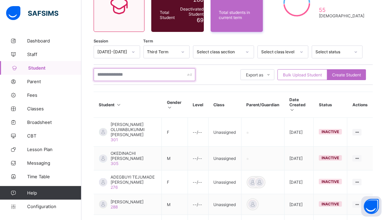
scroll to position [82, 0]
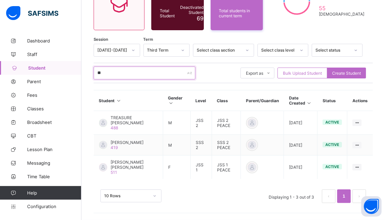
type input "*"
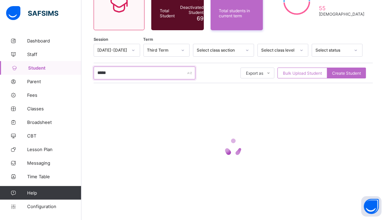
type input "******"
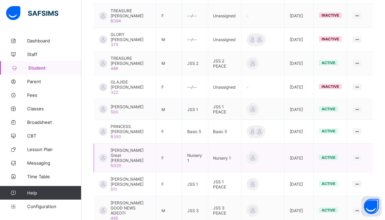
scroll to position [252, 0]
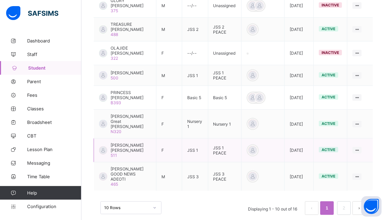
click at [128, 153] on span "[PERSON_NAME] [PERSON_NAME]" at bounding box center [131, 148] width 40 height 10
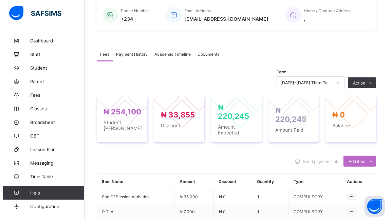
scroll to position [170, 0]
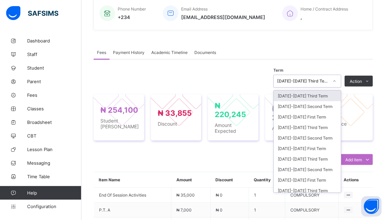
click at [337, 81] on icon at bounding box center [335, 81] width 4 height 7
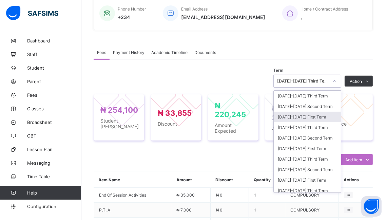
click at [293, 117] on div "[DATE]-[DATE] First Term" at bounding box center [307, 117] width 67 height 11
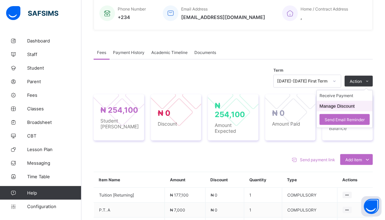
click at [332, 107] on button "Manage Discount" at bounding box center [337, 106] width 35 height 5
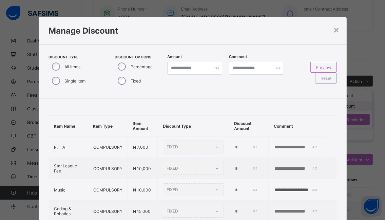
type input "*"
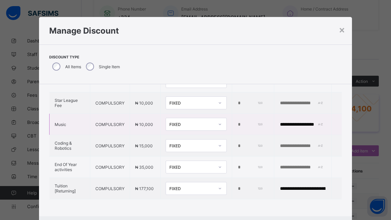
scroll to position [56, 0]
drag, startPoint x: 233, startPoint y: 138, endPoint x: 225, endPoint y: 138, distance: 7.1
click at [232, 138] on td "*" at bounding box center [253, 145] width 42 height 21
type input "*****"
click at [279, 143] on input "text" at bounding box center [302, 145] width 47 height 5
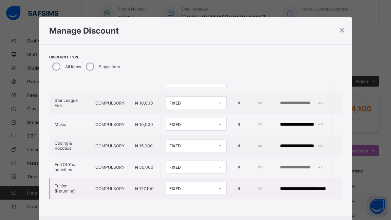
type input "**********"
click at [237, 186] on input "*" at bounding box center [249, 188] width 25 height 5
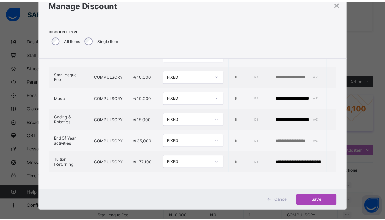
scroll to position [34, 0]
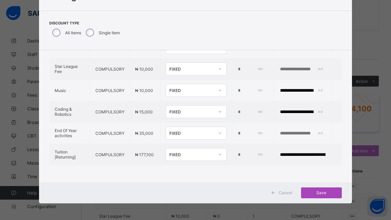
type input "****"
click at [318, 191] on span "Save" at bounding box center [321, 192] width 31 height 5
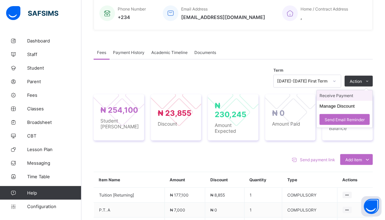
click at [334, 94] on li "Receive Payment" at bounding box center [345, 95] width 56 height 11
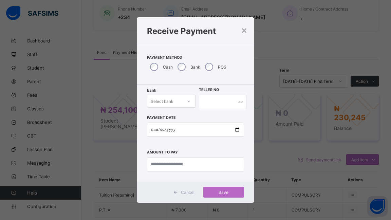
click at [190, 102] on icon at bounding box center [189, 101] width 4 height 7
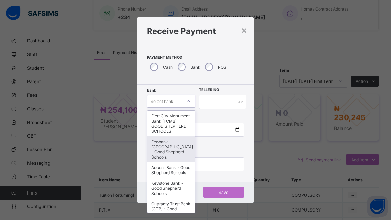
click at [173, 153] on div "Ecobank [GEOGRAPHIC_DATA] - Good Shepherd Schools" at bounding box center [171, 149] width 48 height 26
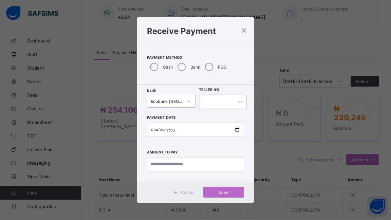
click at [215, 101] on input "text" at bounding box center [223, 102] width 48 height 14
type input "******"
click at [237, 129] on input "date" at bounding box center [195, 130] width 97 height 14
type input "**********"
drag, startPoint x: 197, startPoint y: 164, endPoint x: 200, endPoint y: 162, distance: 3.6
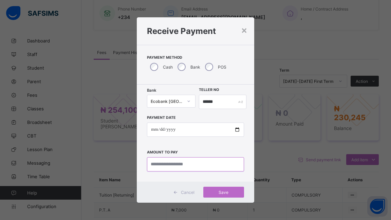
click at [199, 162] on input "currency" at bounding box center [195, 164] width 97 height 14
type input "*********"
click at [224, 191] on span "Save" at bounding box center [223, 192] width 31 height 5
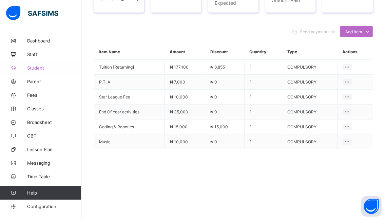
scroll to position [298, 0]
click at [38, 67] on span "Student" at bounding box center [54, 67] width 54 height 5
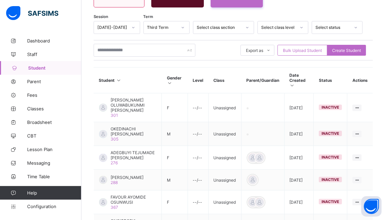
scroll to position [58, 0]
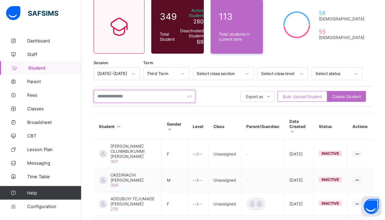
click at [144, 95] on input "text" at bounding box center [145, 96] width 102 height 13
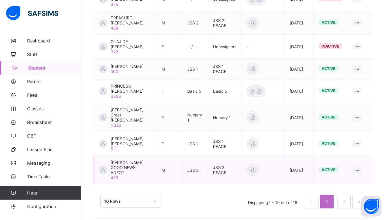
scroll to position [262, 0]
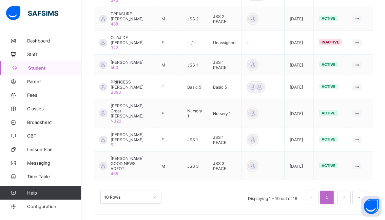
type input "******"
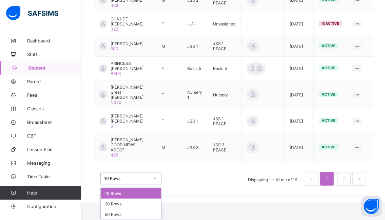
click at [155, 185] on div "option 10 Rows focused, 1 of 3. 3 results available. Use Up and Down to choose …" at bounding box center [131, 178] width 61 height 13
click at [140, 205] on div "20 Rows" at bounding box center [131, 204] width 60 height 11
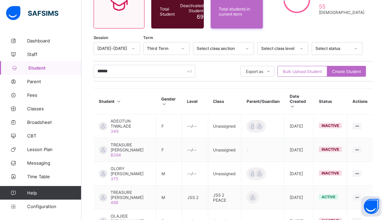
scroll to position [264, 0]
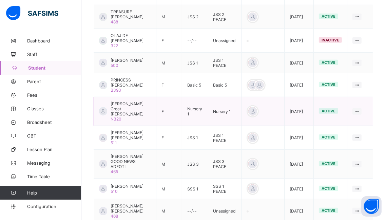
click at [145, 106] on td "[PERSON_NAME] Great [PERSON_NAME] N320" at bounding box center [125, 111] width 62 height 29
click at [119, 116] on span "N320" at bounding box center [116, 118] width 11 height 5
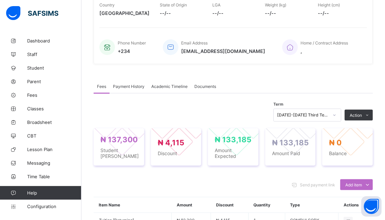
scroll to position [170, 0]
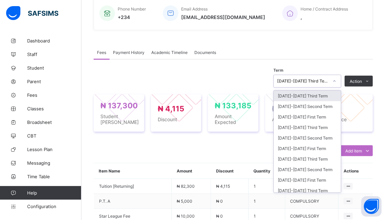
click at [337, 80] on icon at bounding box center [335, 81] width 4 height 7
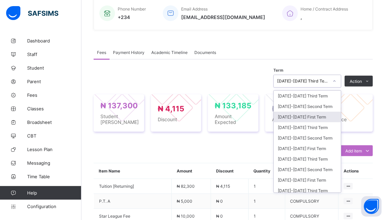
click at [295, 116] on div "[DATE]-[DATE] First Term" at bounding box center [307, 117] width 67 height 11
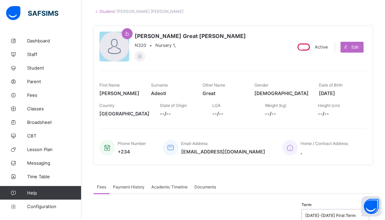
scroll to position [34, 0]
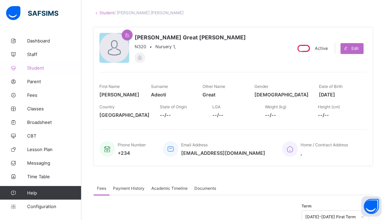
click at [38, 68] on span "Student" at bounding box center [54, 67] width 54 height 5
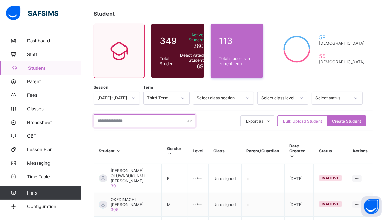
click at [141, 121] on input "text" at bounding box center [145, 120] width 102 height 13
click at [185, 99] on icon at bounding box center [183, 98] width 4 height 7
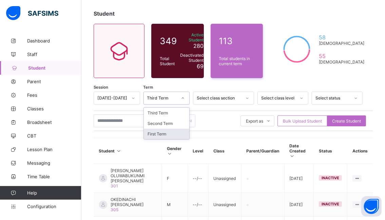
click at [160, 134] on div "First Term" at bounding box center [167, 134] width 46 height 11
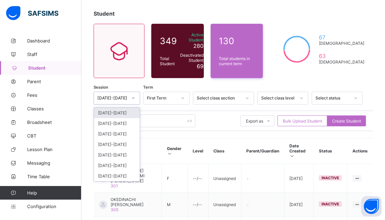
click at [135, 98] on icon at bounding box center [133, 98] width 4 height 7
click at [115, 113] on div "[DATE]-[DATE]" at bounding box center [117, 113] width 46 height 11
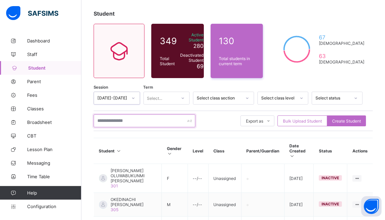
click at [135, 121] on input "text" at bounding box center [145, 120] width 102 height 13
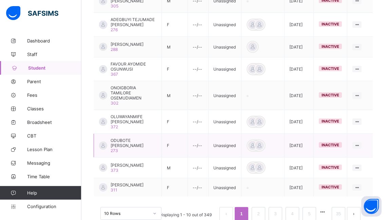
scroll to position [262, 0]
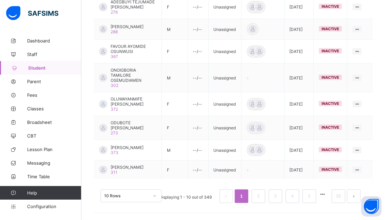
click at [154, 196] on div "10 Rows" at bounding box center [131, 195] width 61 height 13
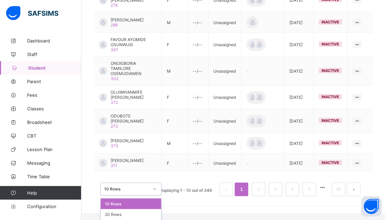
scroll to position [280, 0]
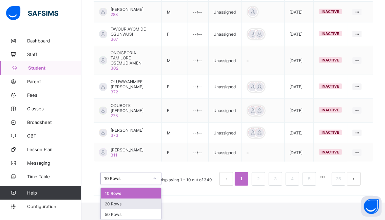
click at [118, 205] on div "20 Rows" at bounding box center [131, 204] width 60 height 11
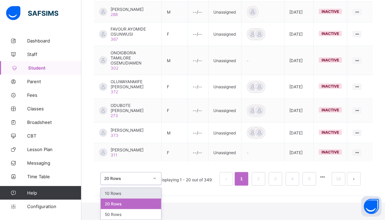
click at [155, 185] on div "option 20 Rows, selected. option 10 Rows focused, 1 of 3. 3 results available. …" at bounding box center [131, 178] width 61 height 13
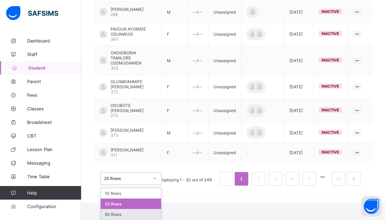
click at [120, 214] on div "50 Rows" at bounding box center [131, 214] width 60 height 11
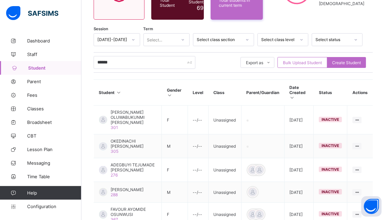
scroll to position [58, 0]
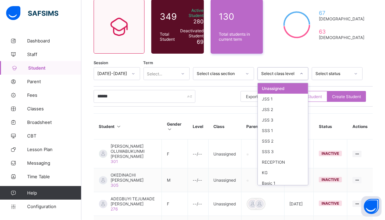
click at [304, 74] on icon at bounding box center [302, 73] width 4 height 7
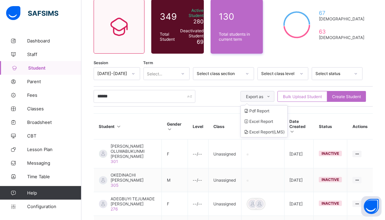
drag, startPoint x: 252, startPoint y: 95, endPoint x: 251, endPoint y: 91, distance: 3.9
click at [252, 94] on span "Export as" at bounding box center [254, 96] width 17 height 5
click at [250, 75] on icon at bounding box center [247, 73] width 4 height 7
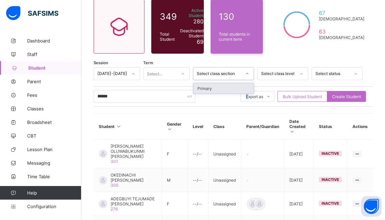
click at [232, 103] on div "****** Export as Pdf Report Excel Report Excel Report (LMS) Bulk Upload Student…" at bounding box center [233, 96] width 279 height 20
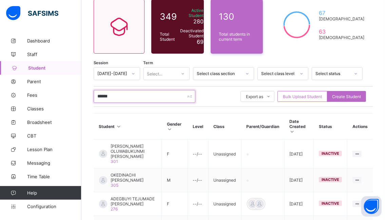
click at [131, 95] on input "******" at bounding box center [145, 96] width 102 height 13
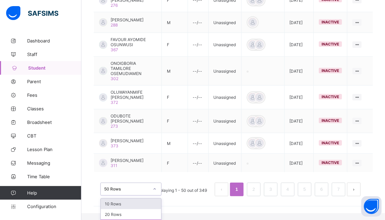
scroll to position [280, 0]
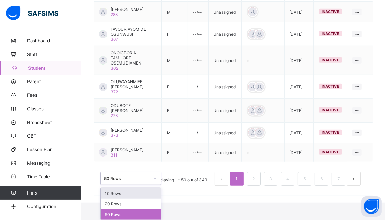
click at [154, 185] on div "option 50 Rows, selected. option 10 Rows focused, 1 of 3. 3 results available. …" at bounding box center [131, 178] width 61 height 13
click at [134, 194] on div "10 Rows" at bounding box center [131, 193] width 60 height 11
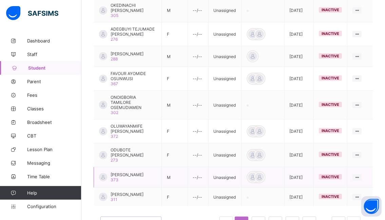
scroll to position [262, 0]
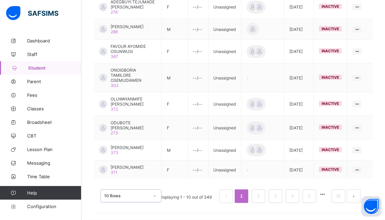
click at [153, 195] on div "option 10 Rows, selected. 0 results available. Select is focused , press Down t…" at bounding box center [131, 195] width 61 height 13
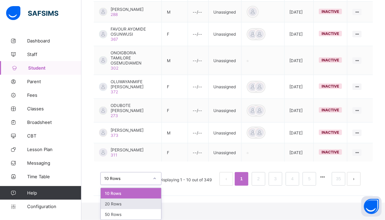
click at [116, 205] on div "20 Rows" at bounding box center [131, 204] width 60 height 11
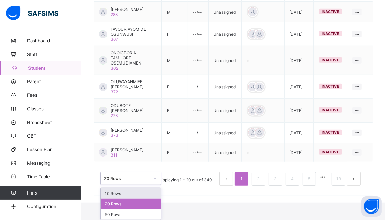
click at [154, 185] on div "option 20 Rows, selected. option 10 Rows focused, 1 of 3. 3 results available. …" at bounding box center [131, 178] width 61 height 13
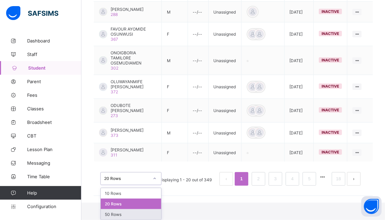
click at [131, 212] on div "50 Rows" at bounding box center [131, 214] width 60 height 11
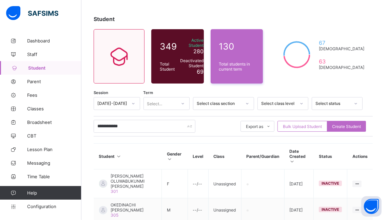
scroll to position [24, 0]
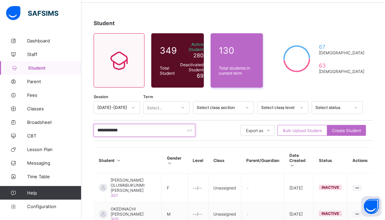
click at [131, 128] on input "**********" at bounding box center [145, 130] width 102 height 13
type input "*"
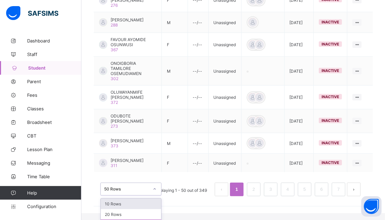
scroll to position [280, 0]
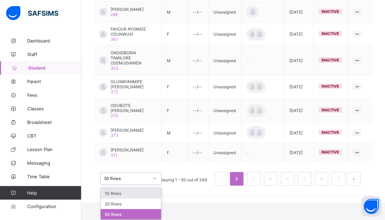
click at [154, 185] on div "option 50 Rows, selected. option 10 Rows focused, 1 of 3. 3 results available. …" at bounding box center [131, 178] width 61 height 13
click at [132, 196] on div "10 Rows" at bounding box center [131, 193] width 60 height 11
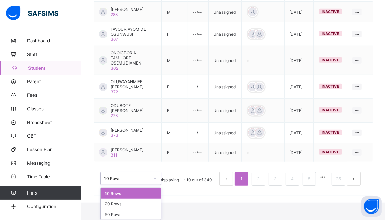
click at [153, 185] on div "option 10 Rows, selected. option 10 Rows focused, 1 of 3. 3 results available. …" at bounding box center [131, 178] width 61 height 13
click at [142, 205] on div "20 Rows" at bounding box center [131, 204] width 60 height 11
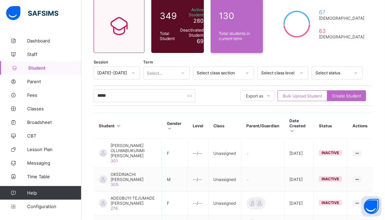
scroll to position [126, 0]
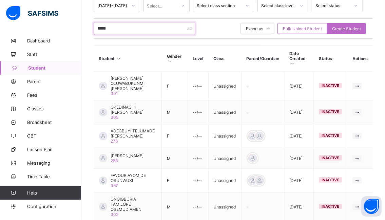
click at [117, 28] on input "*****" at bounding box center [145, 28] width 102 height 13
type input "*"
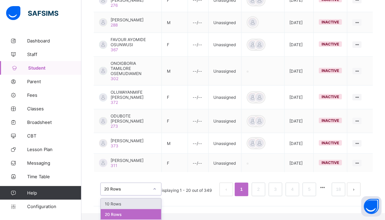
scroll to position [280, 0]
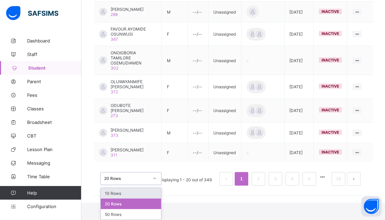
click at [154, 185] on div "option 20 Rows, selected. option 10 Rows focused, 1 of 3. 3 results available. …" at bounding box center [131, 178] width 61 height 13
click at [114, 192] on div "10 Rows" at bounding box center [131, 193] width 60 height 11
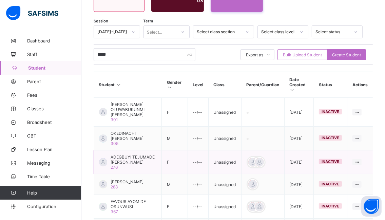
scroll to position [92, 0]
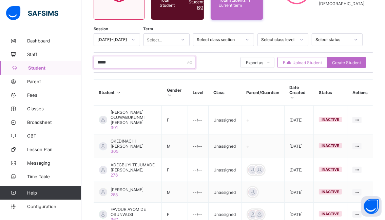
click at [116, 61] on input "*****" at bounding box center [145, 62] width 102 height 13
type input "*"
type input "*********"
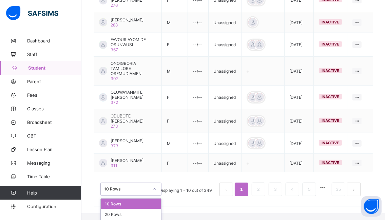
scroll to position [280, 0]
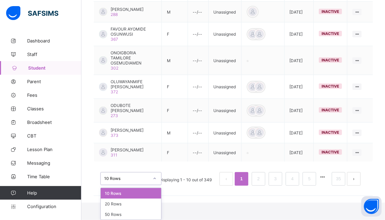
click at [154, 185] on div "option 10 Rows, selected. option 10 Rows focused, 1 of 3. 3 results available. …" at bounding box center [131, 178] width 61 height 13
click at [141, 202] on div "20 Rows" at bounding box center [131, 204] width 60 height 11
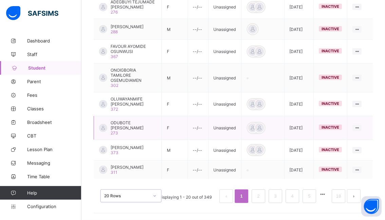
scroll to position [262, 0]
